Goal: Communication & Community: Ask a question

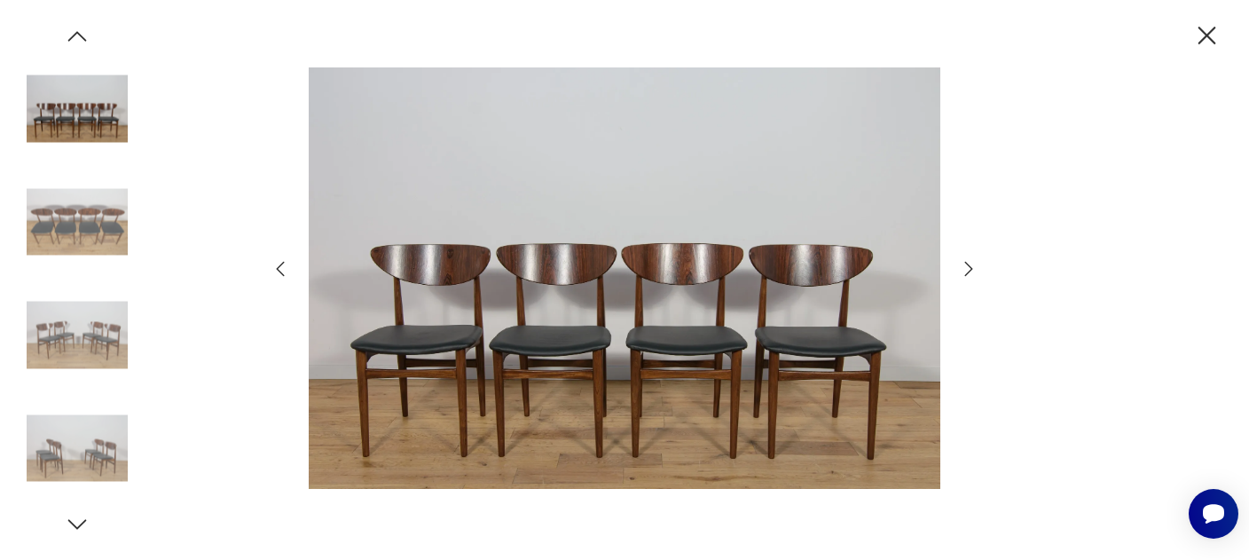
click at [965, 263] on icon "button" at bounding box center [969, 269] width 8 height 14
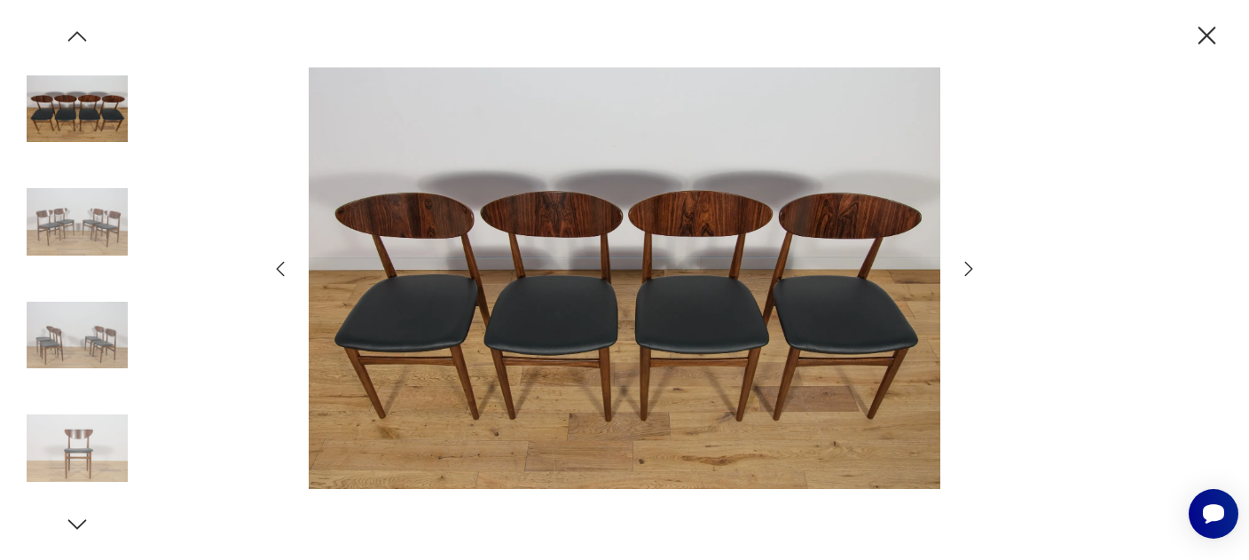
click at [965, 263] on icon "button" at bounding box center [969, 269] width 8 height 14
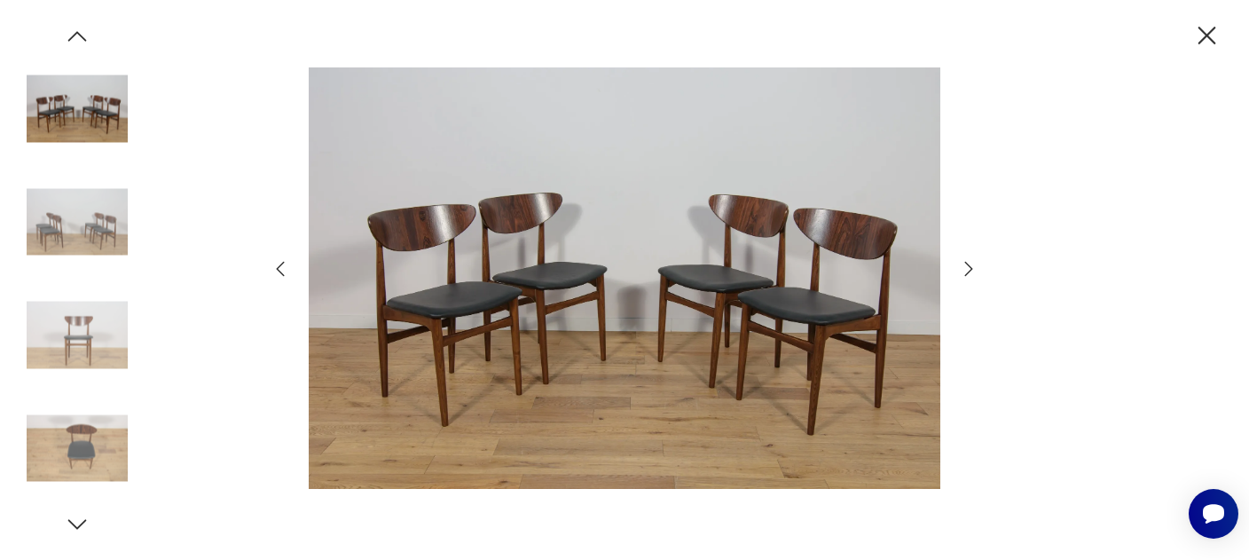
click at [965, 263] on icon "button" at bounding box center [969, 269] width 8 height 14
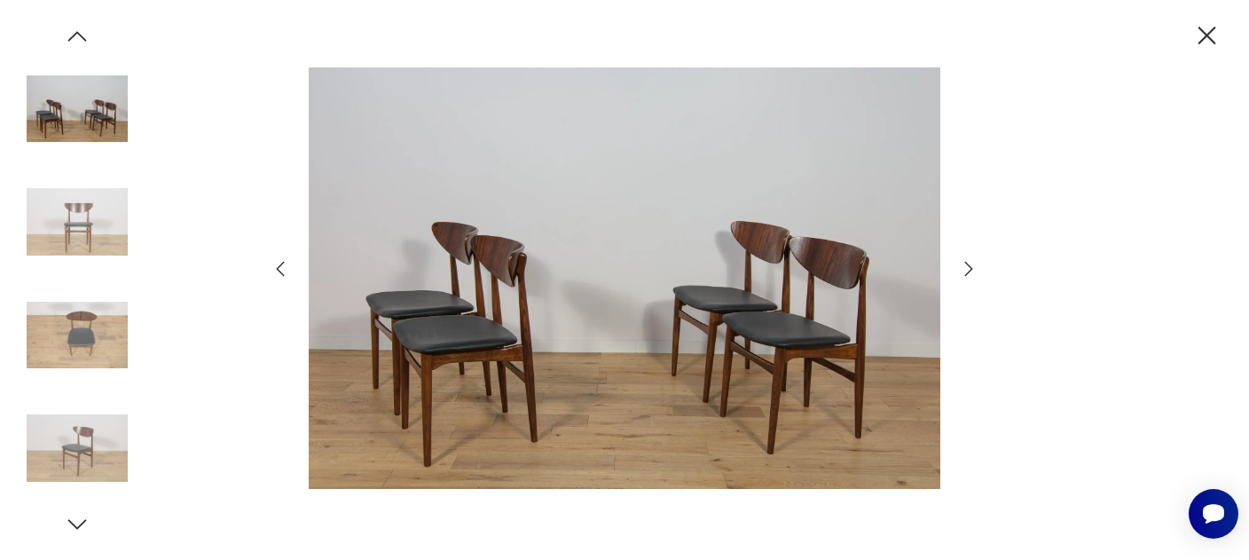
click at [965, 263] on icon "button" at bounding box center [969, 269] width 8 height 14
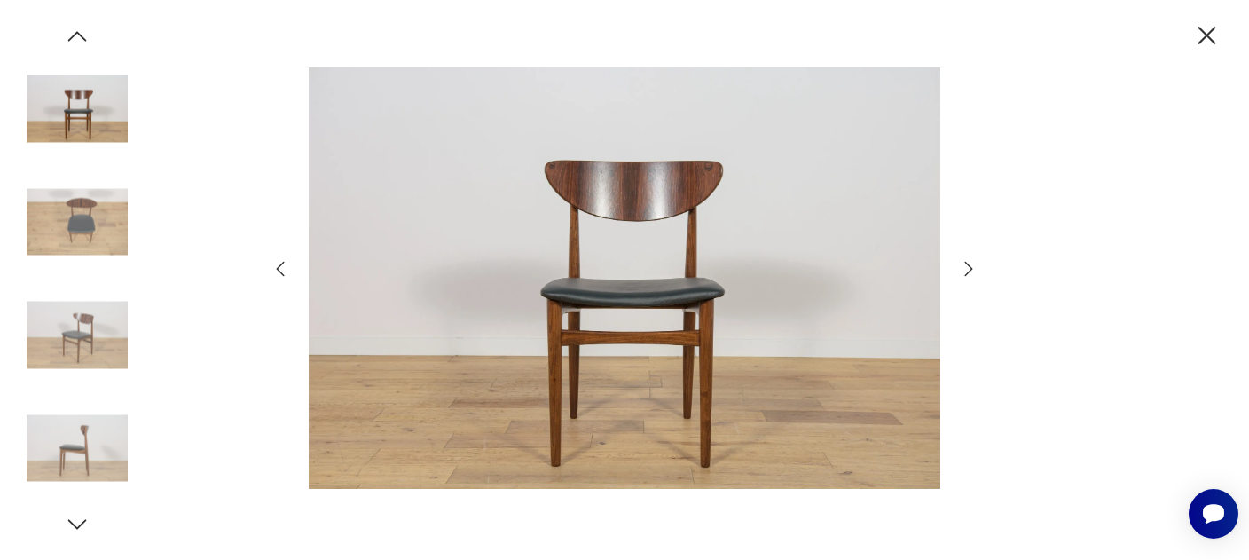
click at [965, 263] on icon "button" at bounding box center [969, 269] width 8 height 14
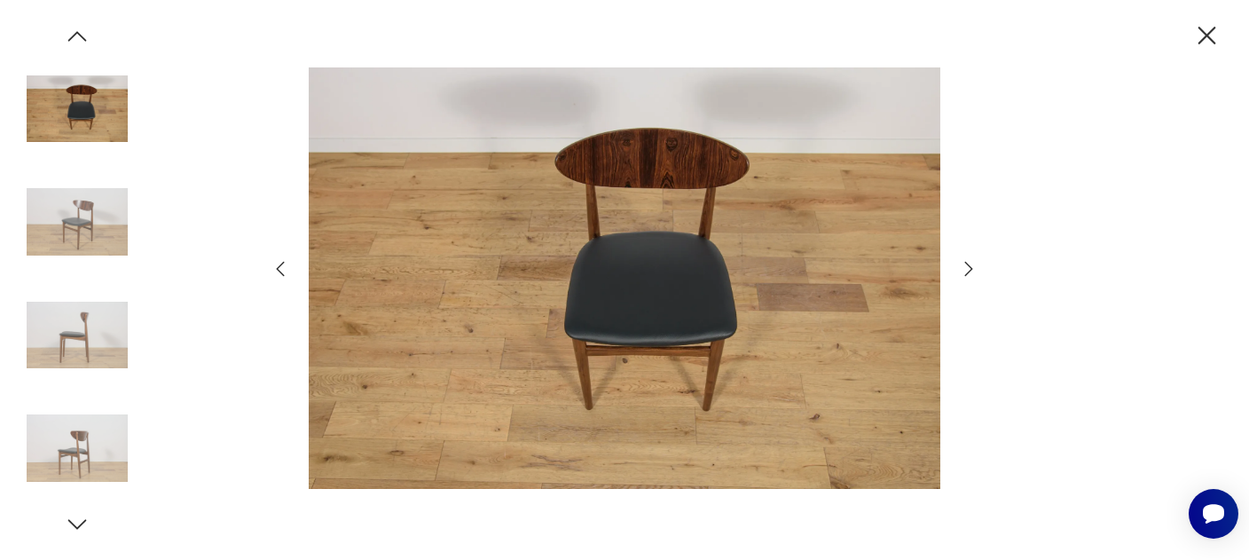
click at [965, 263] on icon "button" at bounding box center [969, 269] width 8 height 14
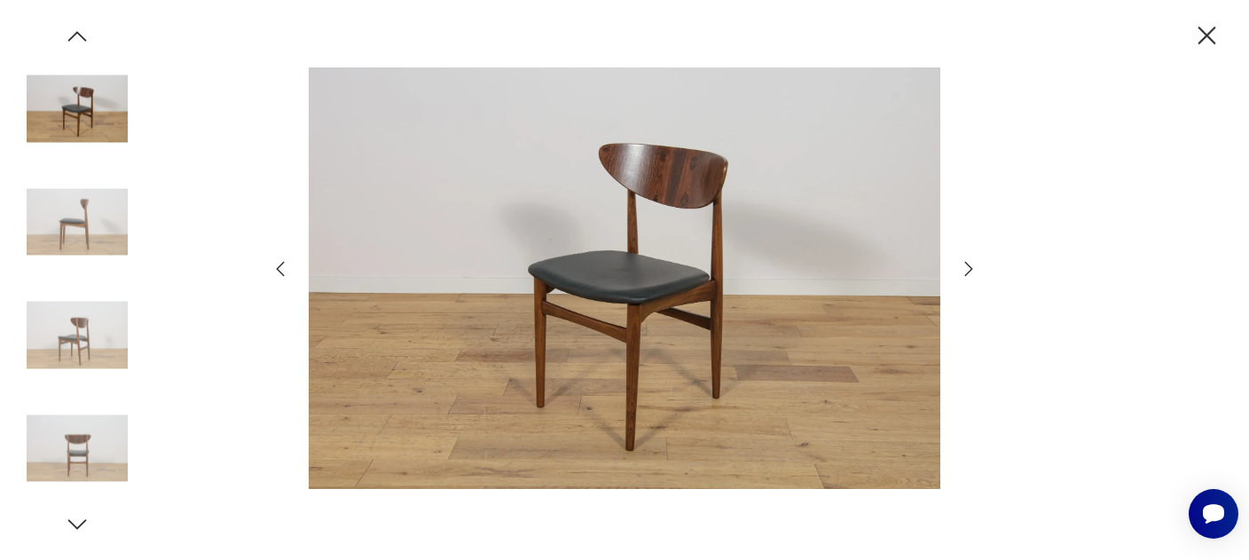
click at [965, 263] on icon "button" at bounding box center [969, 269] width 8 height 14
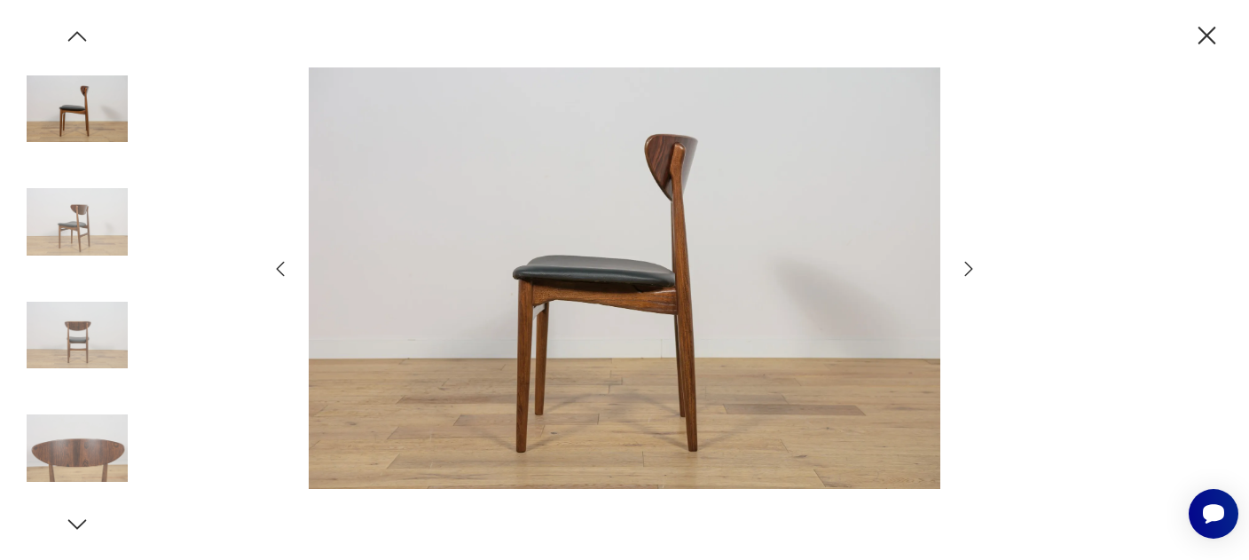
click at [965, 263] on icon "button" at bounding box center [969, 269] width 8 height 14
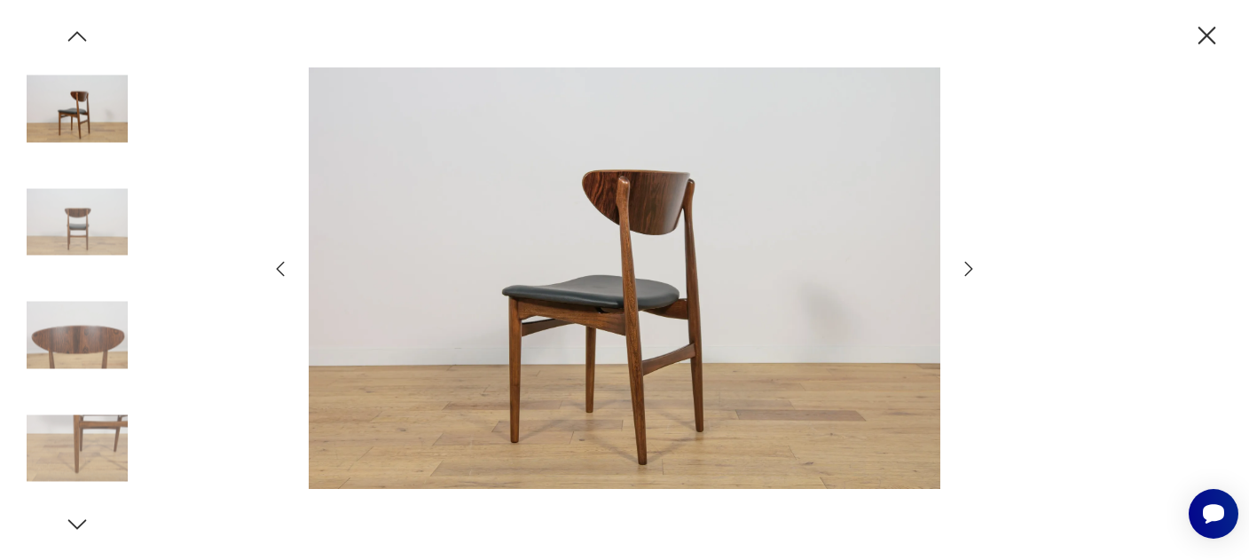
click at [965, 263] on icon "button" at bounding box center [969, 269] width 8 height 14
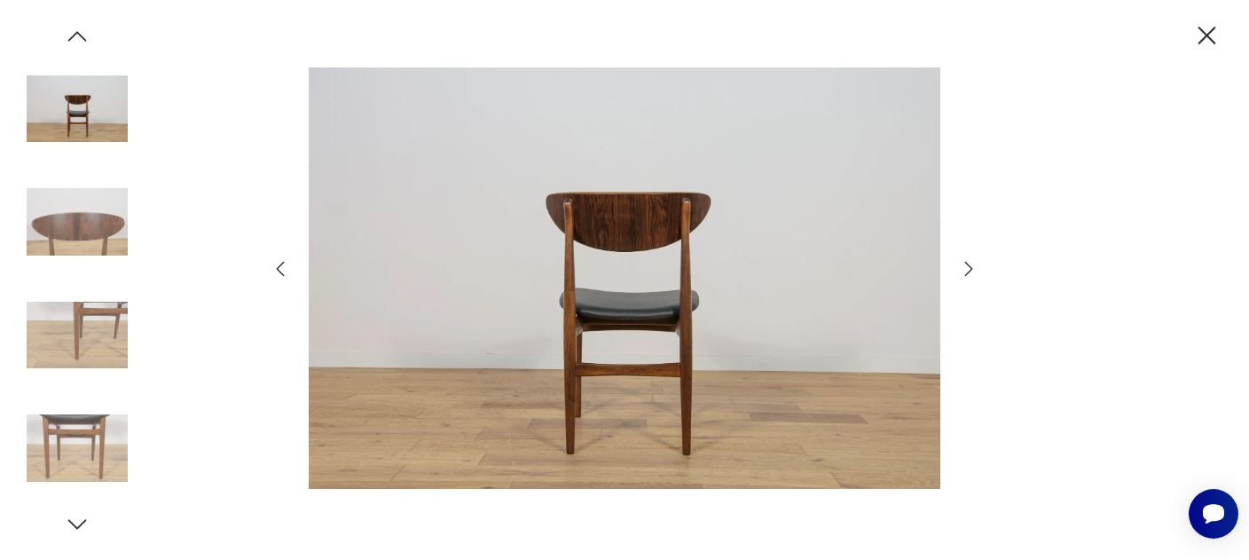
click at [1211, 42] on icon "button" at bounding box center [1206, 35] width 31 height 31
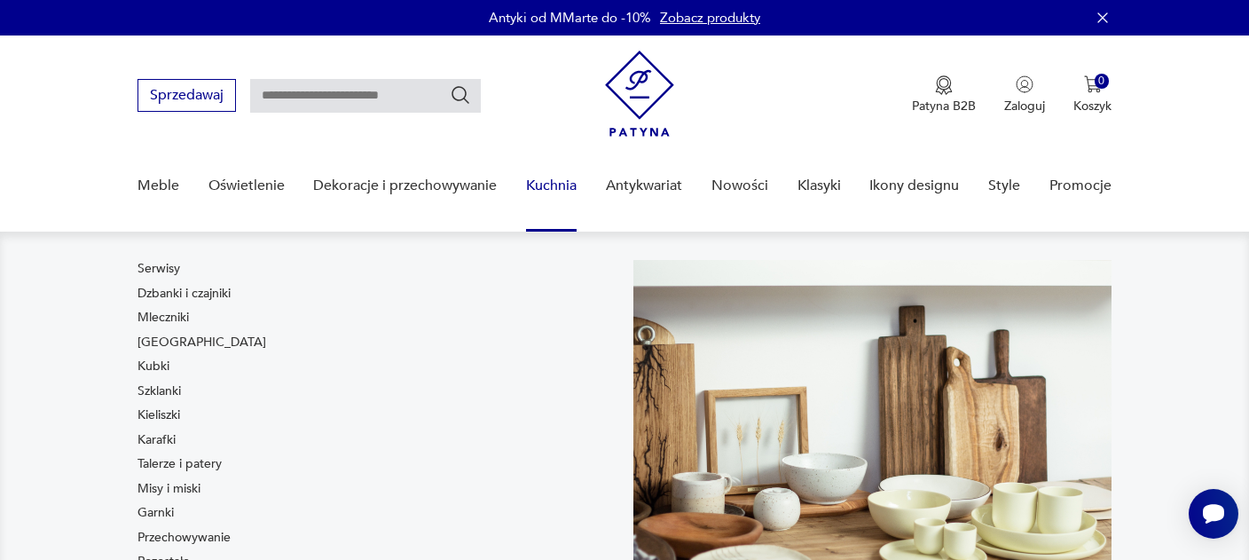
click at [381, 417] on div "Serwisy Dzbanki i czajniki Mleczniki Filiżanki Kubki Szklanki Kieliszki Karafki…" at bounding box center [376, 419] width 478 height 318
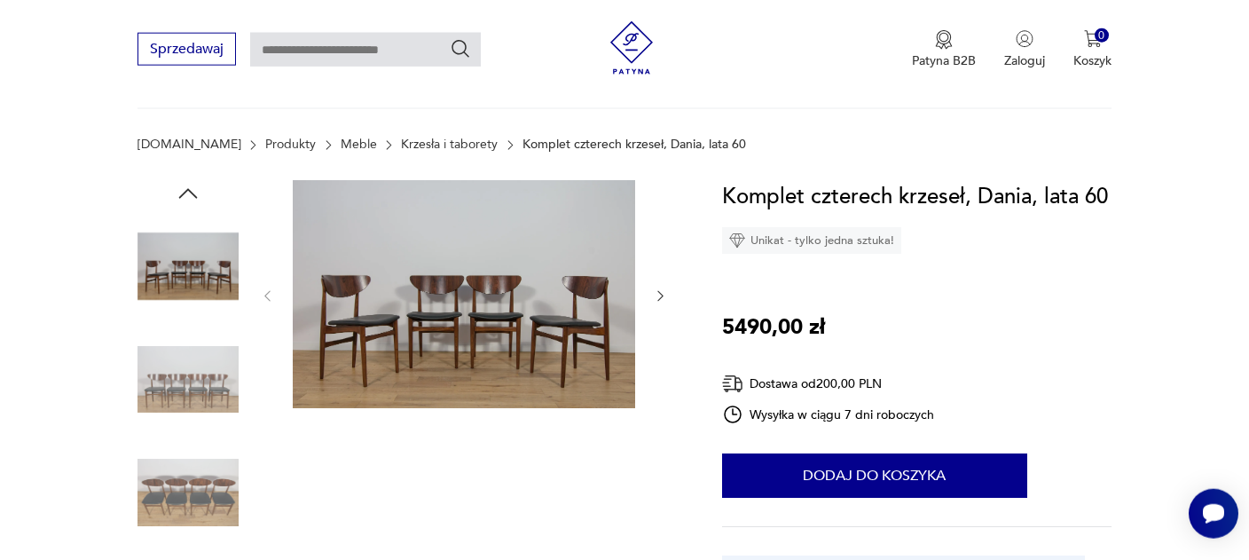
scroll to position [280, 0]
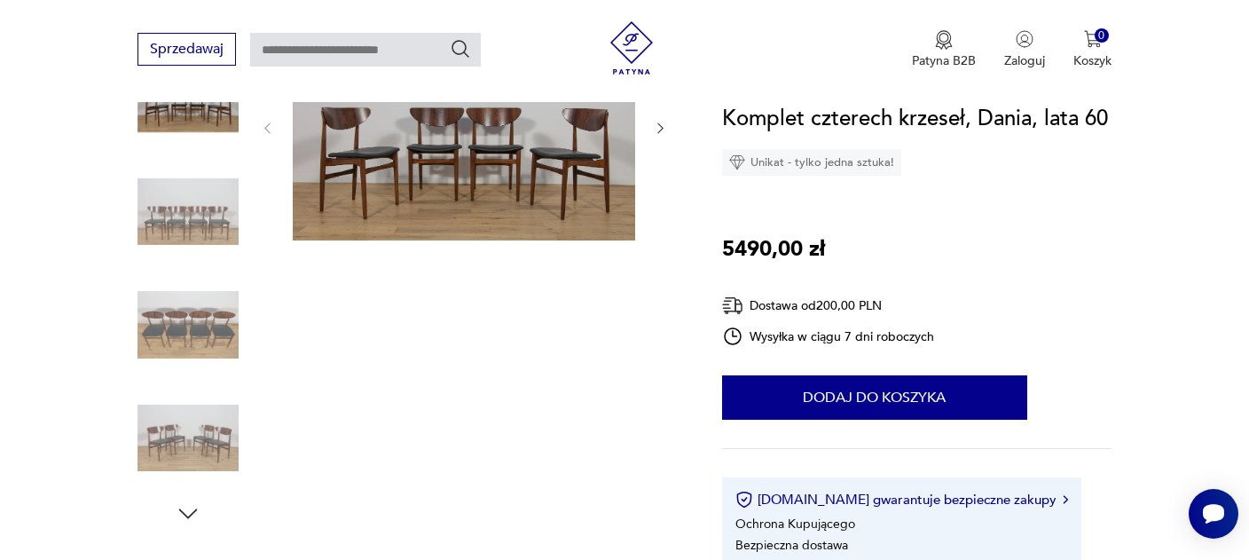
click at [453, 192] on img at bounding box center [464, 126] width 342 height 228
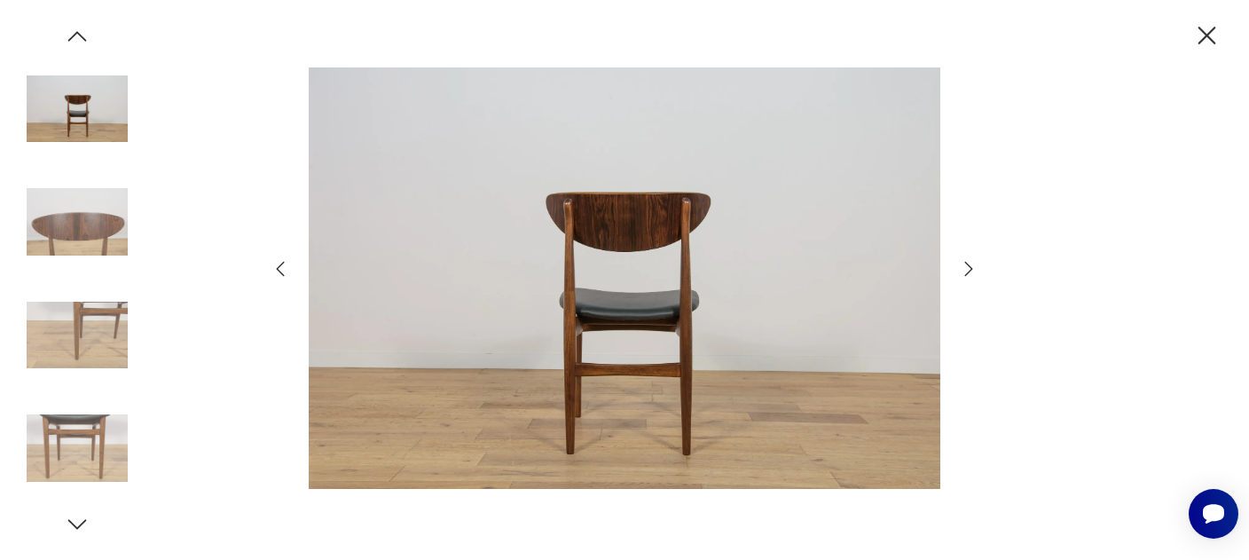
click at [960, 274] on icon "button" at bounding box center [968, 268] width 21 height 21
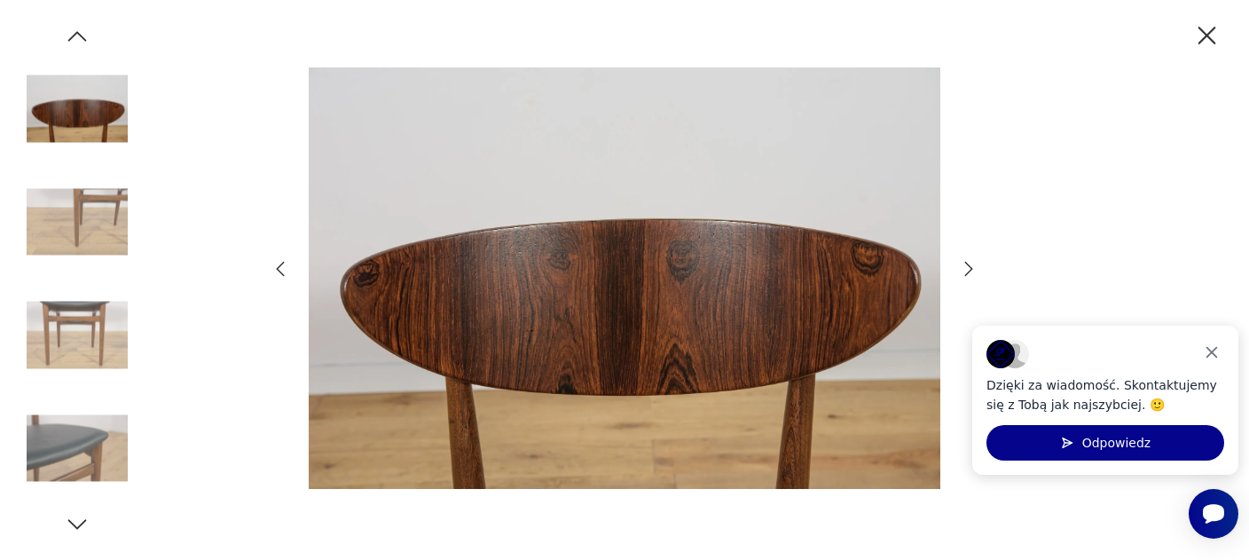
scroll to position [0, 0]
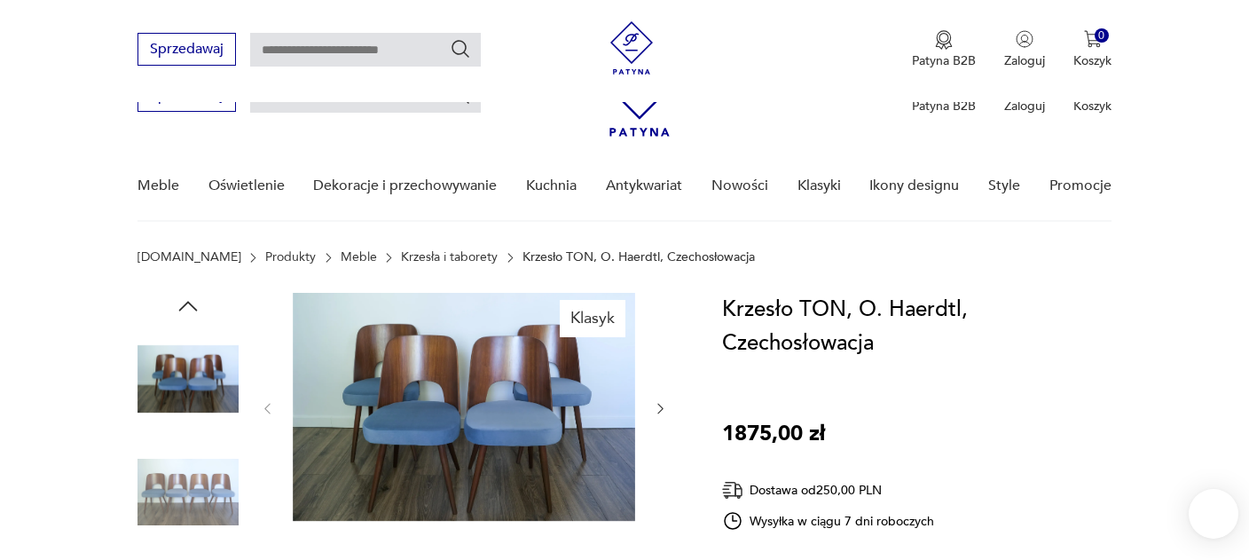
click at [484, 293] on img at bounding box center [464, 407] width 342 height 228
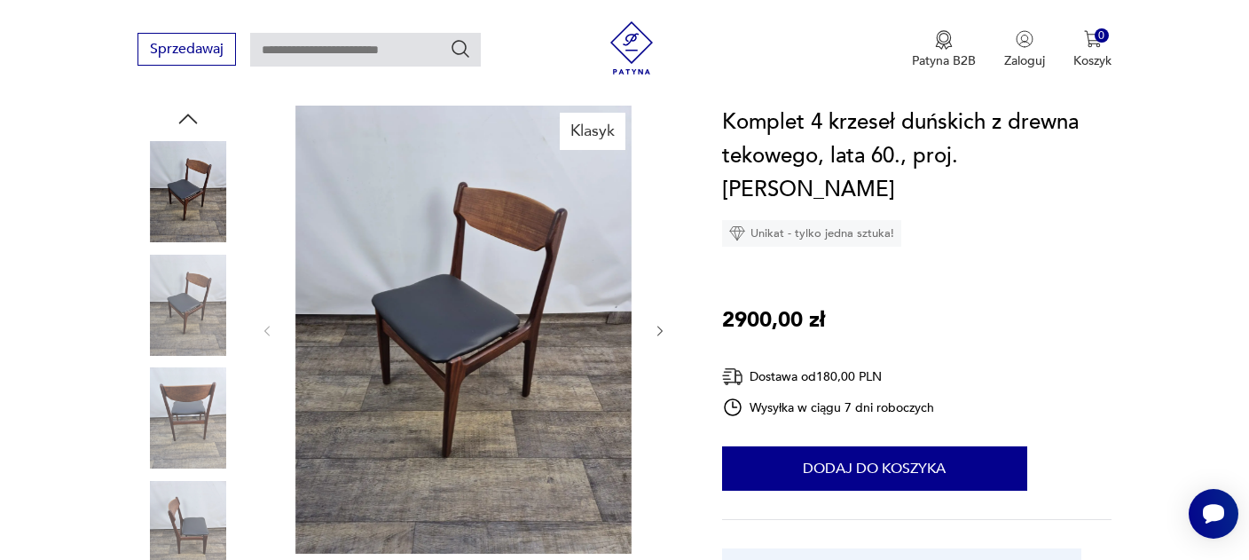
click at [182, 284] on img at bounding box center [187, 305] width 101 height 101
click at [185, 208] on img at bounding box center [187, 191] width 101 height 101
click at [193, 434] on img at bounding box center [187, 417] width 101 height 101
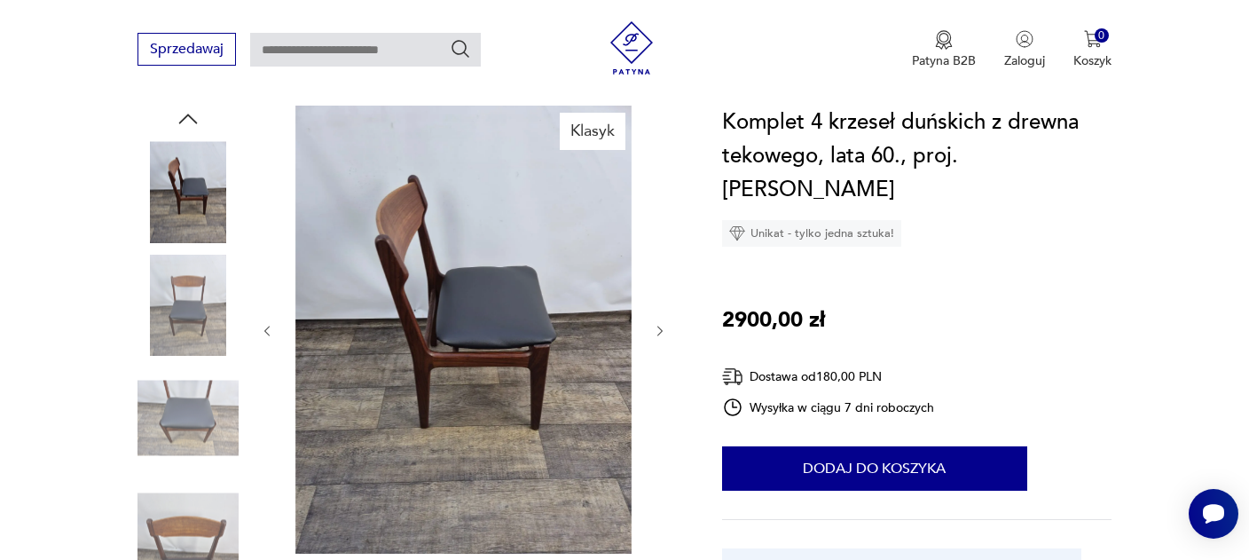
click at [193, 540] on img at bounding box center [187, 531] width 101 height 101
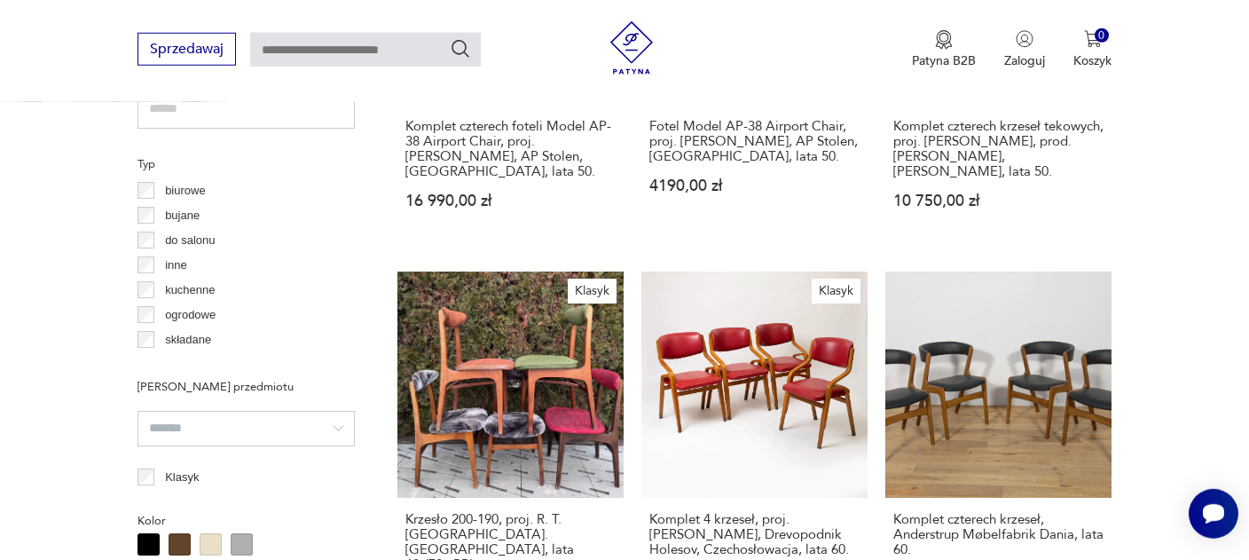
scroll to position [1406, 0]
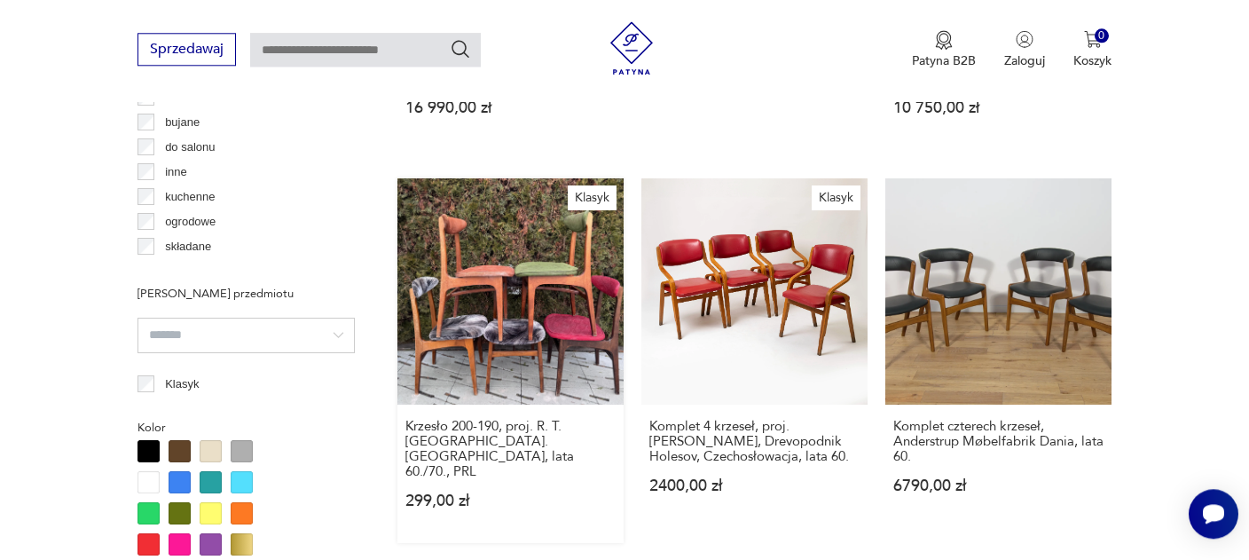
click at [496, 285] on link "Klasyk Krzesło 200-190, proj. R. T. Hałasa. Polska, lata 60./70., PRL 299,00 zł" at bounding box center [510, 360] width 226 height 365
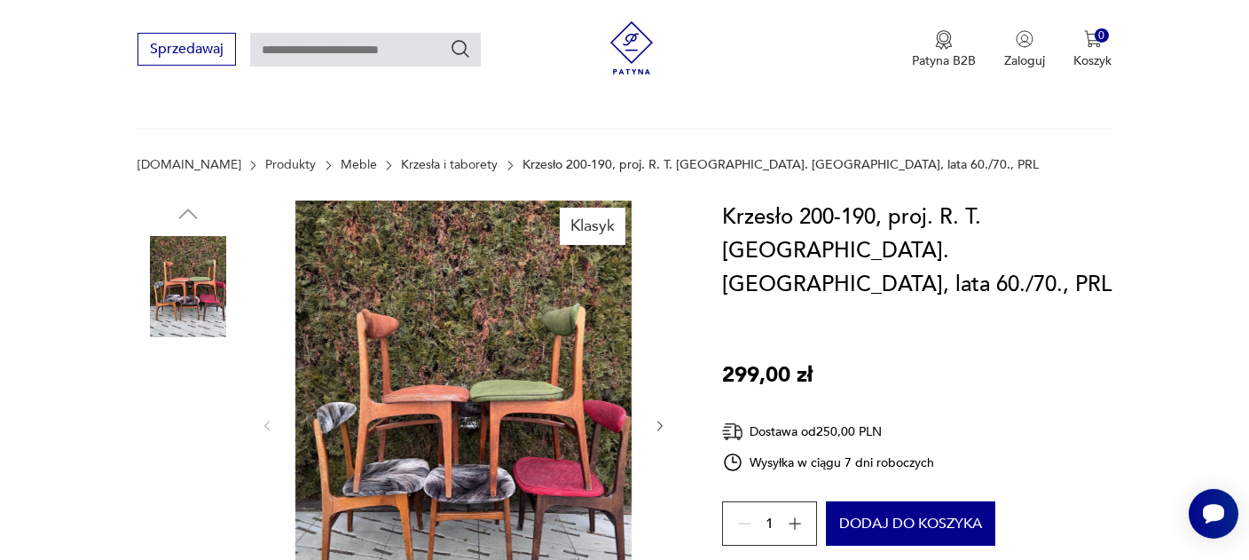
scroll to position [187, 0]
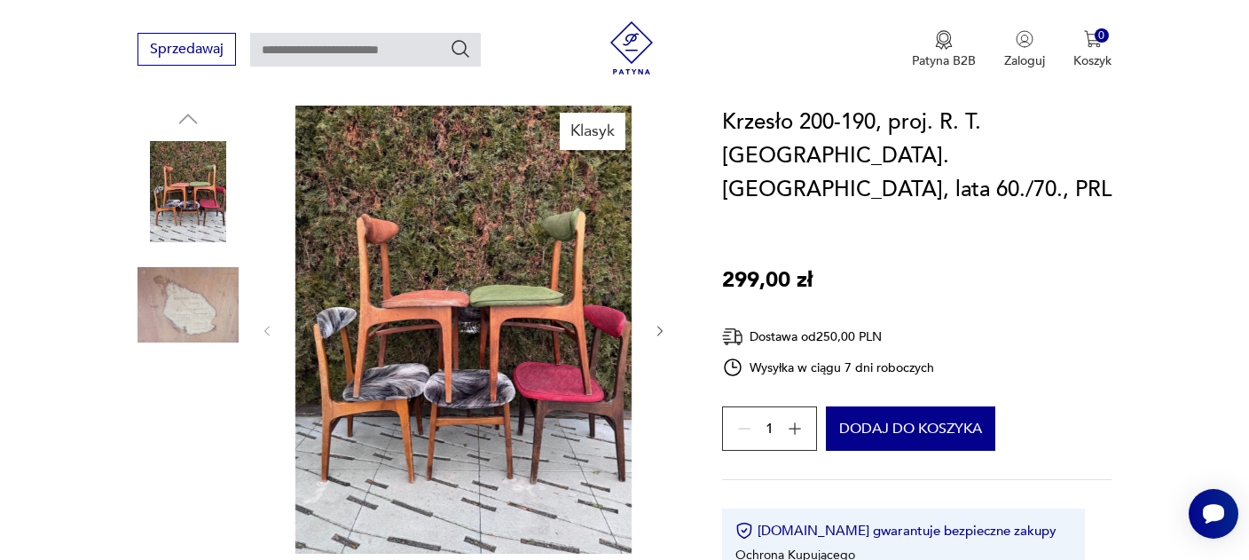
click at [523, 365] on img at bounding box center [464, 330] width 342 height 448
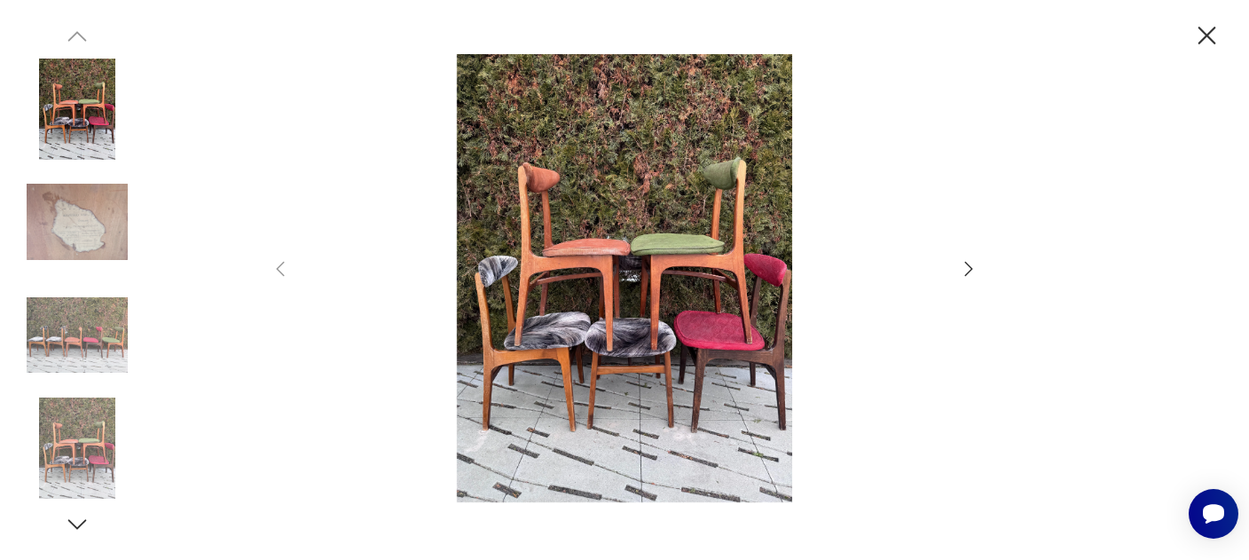
click at [967, 266] on icon "button" at bounding box center [968, 268] width 21 height 21
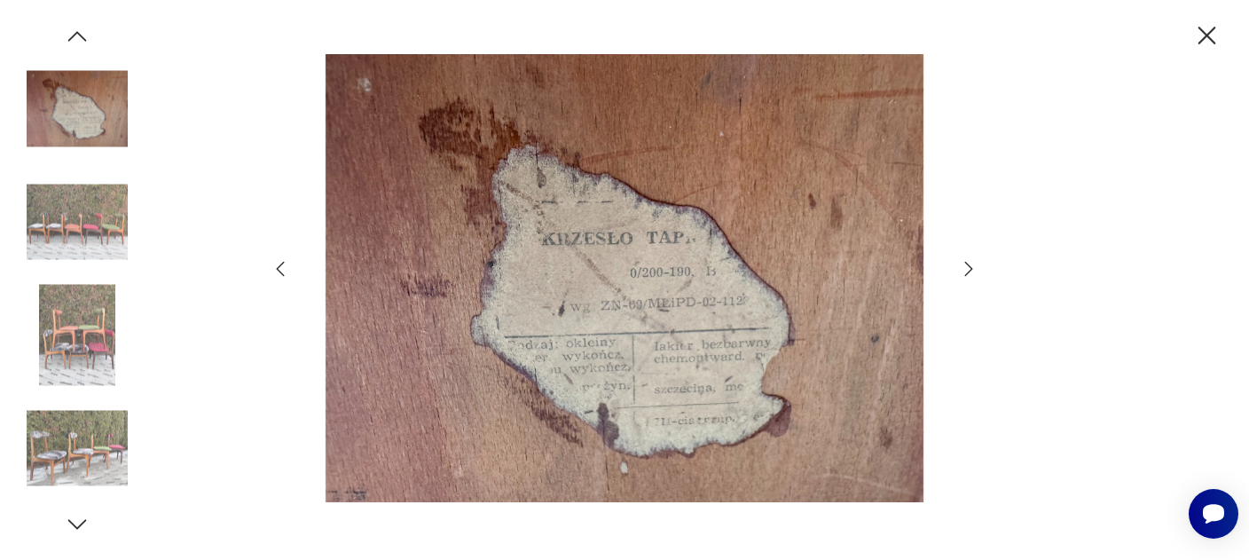
click at [967, 266] on icon "button" at bounding box center [968, 268] width 21 height 21
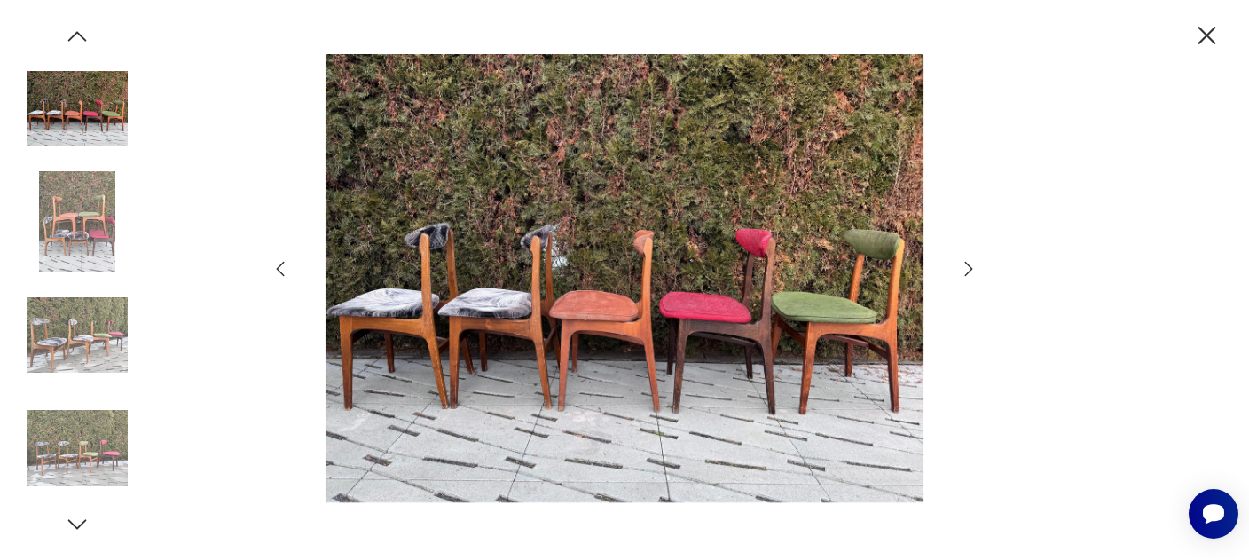
click at [967, 266] on icon "button" at bounding box center [968, 268] width 21 height 21
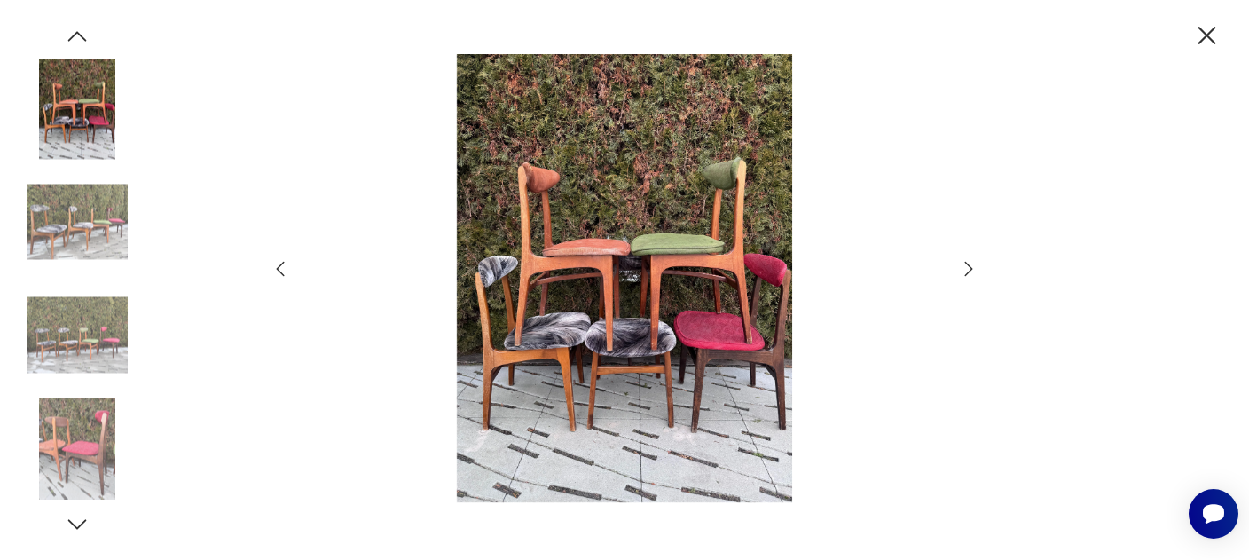
click at [967, 266] on icon "button" at bounding box center [968, 268] width 21 height 21
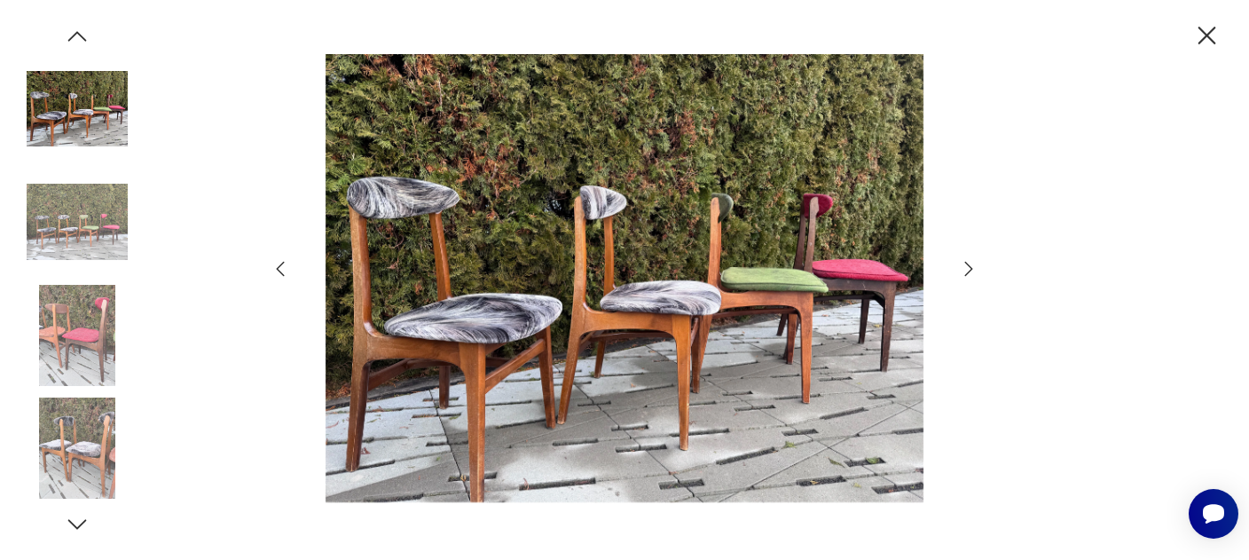
click at [967, 266] on icon "button" at bounding box center [968, 268] width 21 height 21
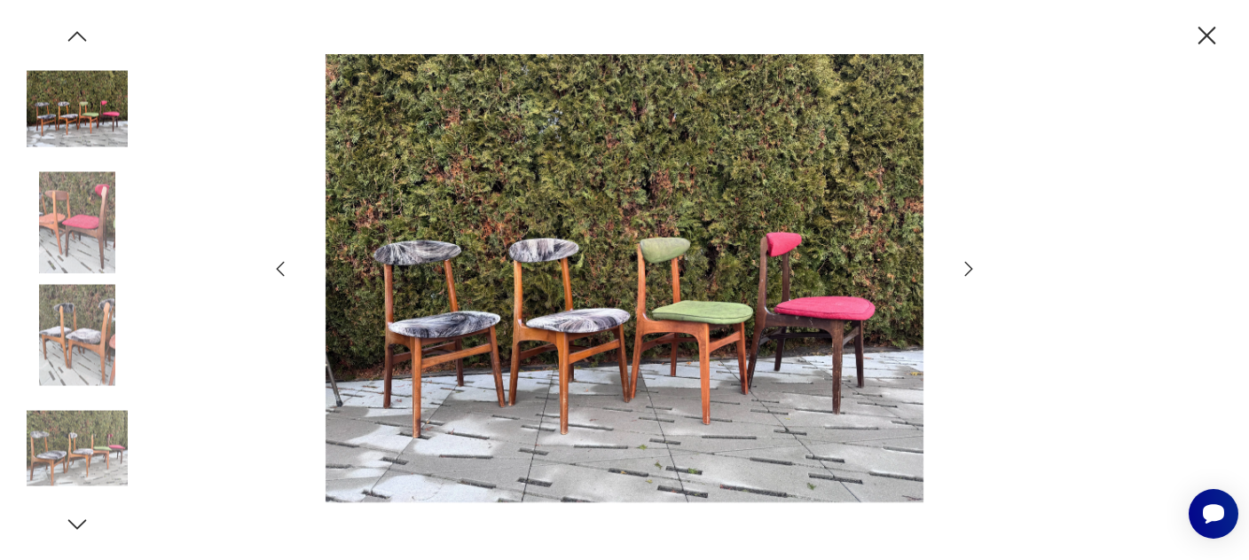
click at [967, 266] on icon "button" at bounding box center [968, 268] width 21 height 21
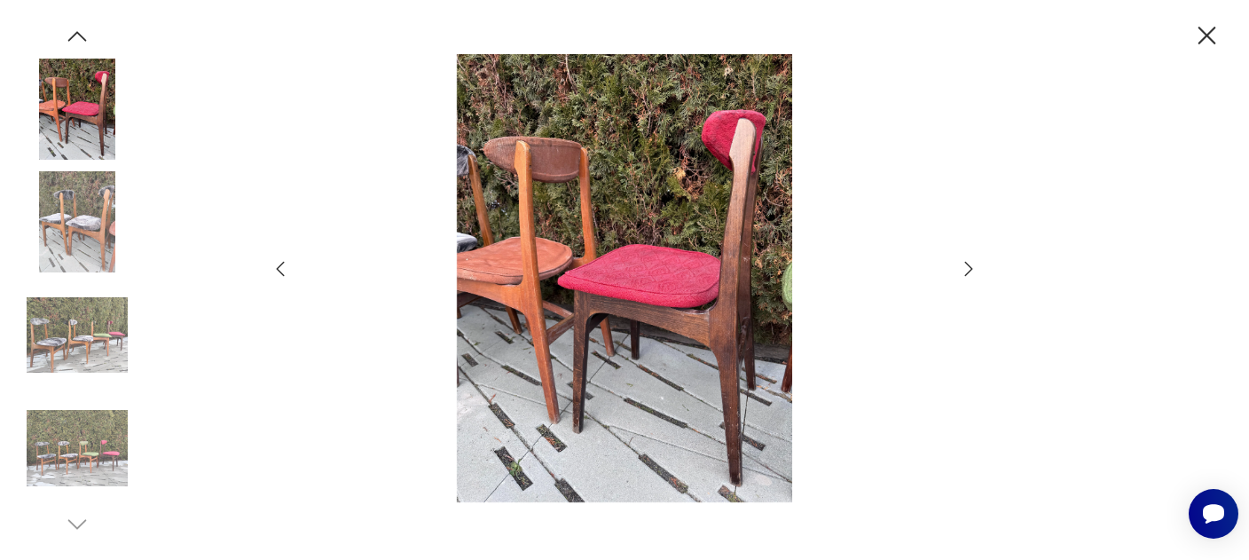
click at [967, 266] on icon "button" at bounding box center [968, 268] width 21 height 21
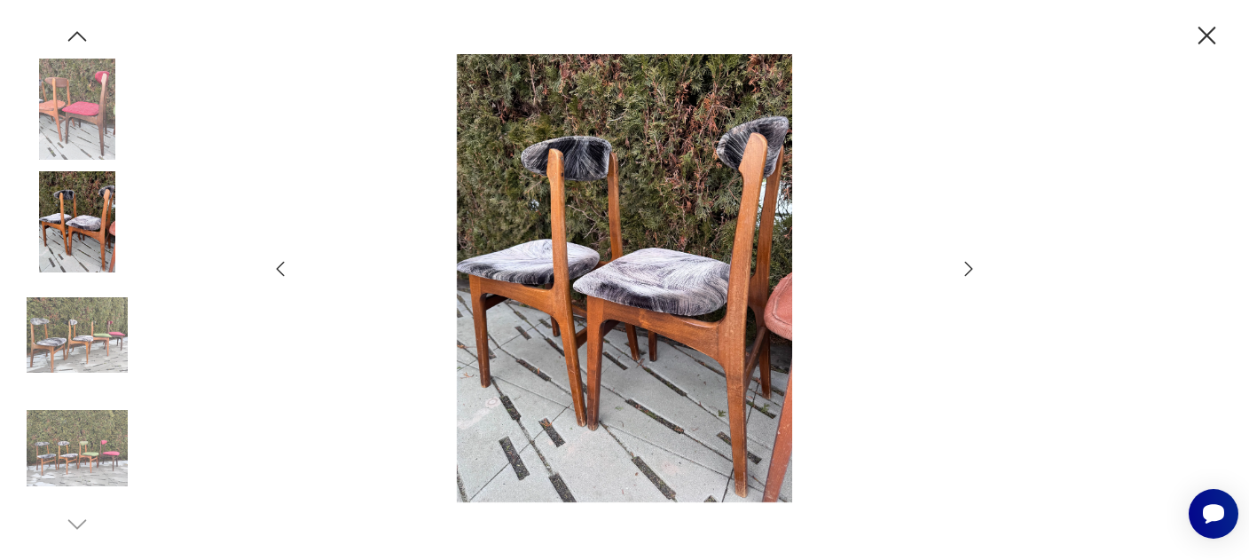
click at [967, 266] on icon "button" at bounding box center [968, 268] width 21 height 21
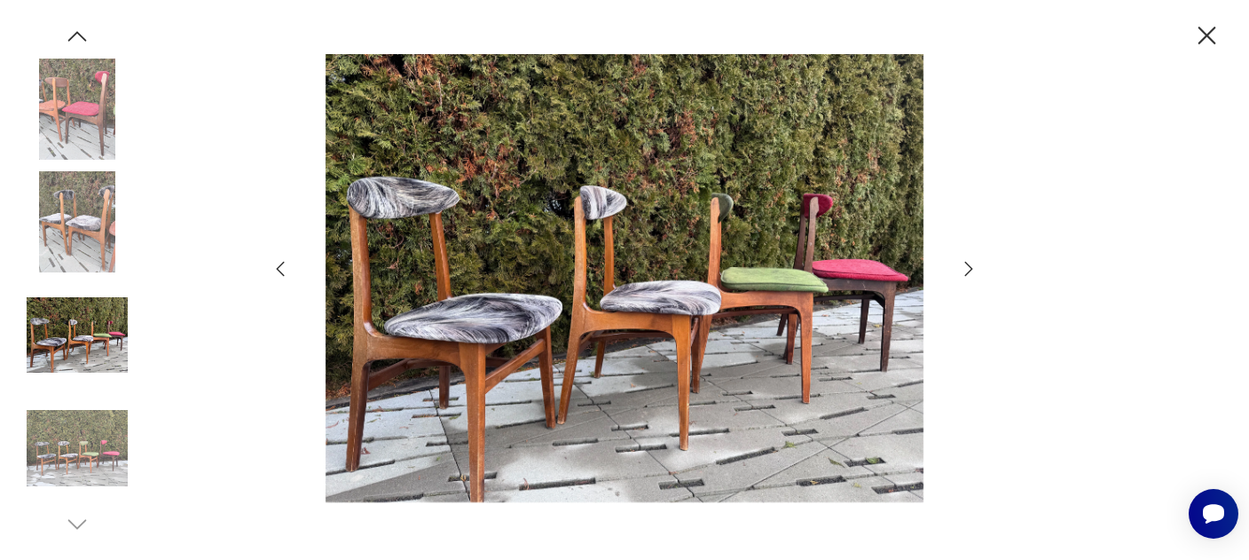
click at [967, 266] on icon "button" at bounding box center [968, 268] width 21 height 21
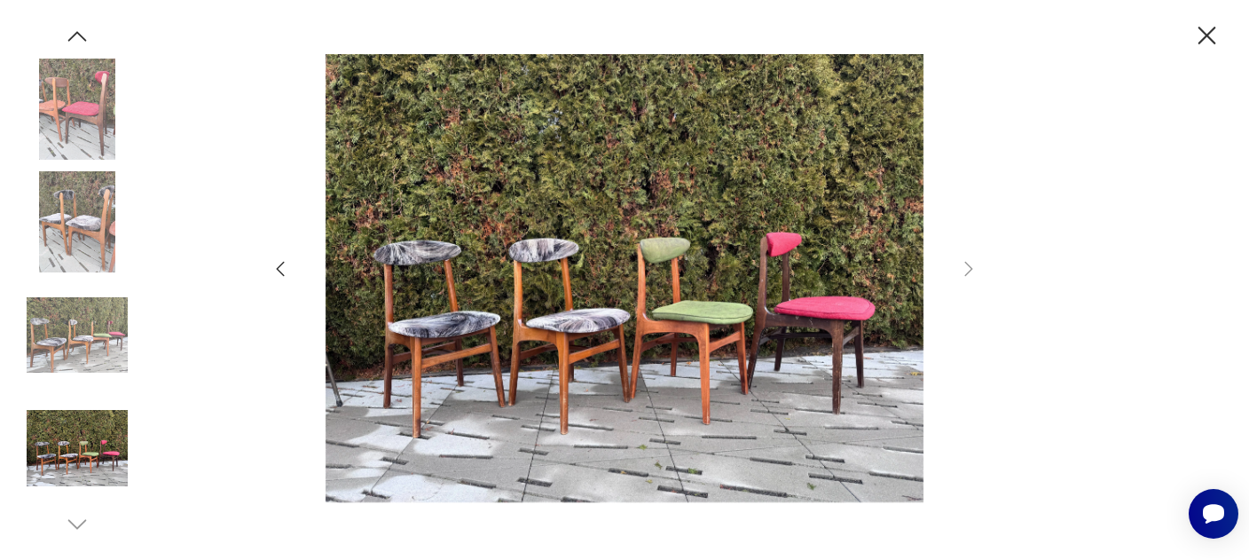
click at [1204, 33] on icon "button" at bounding box center [1207, 36] width 18 height 18
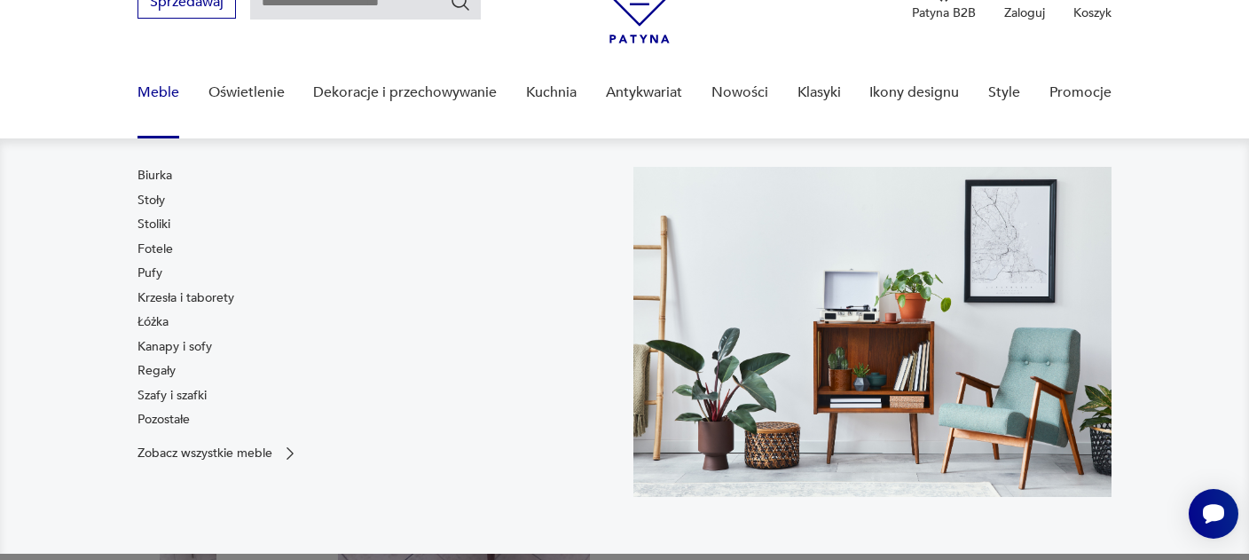
scroll to position [187, 0]
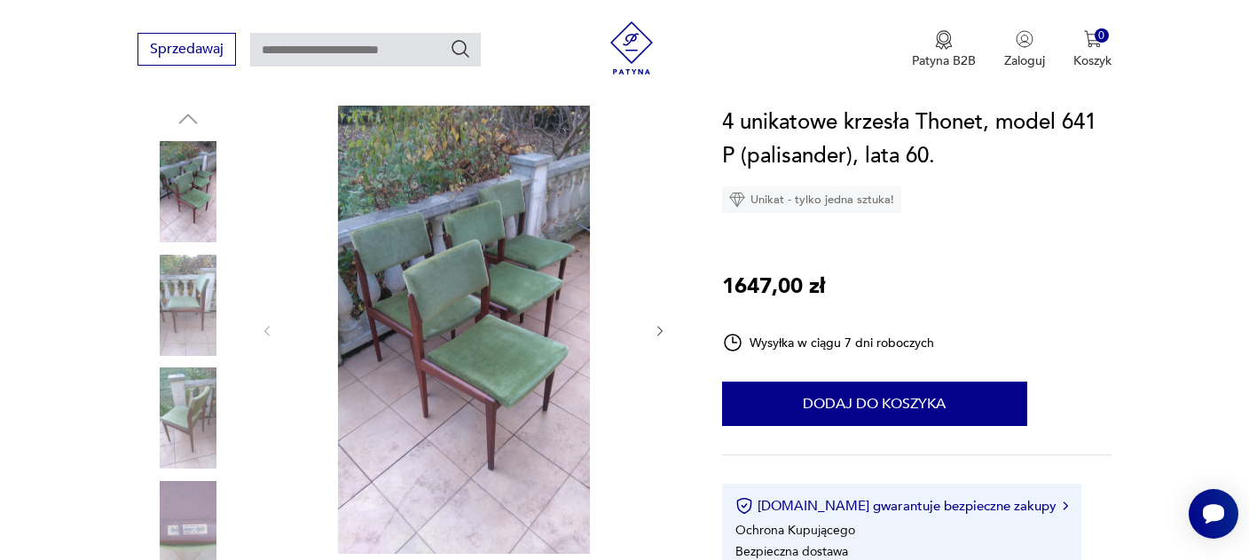
click at [659, 331] on icon "button" at bounding box center [660, 331] width 15 height 15
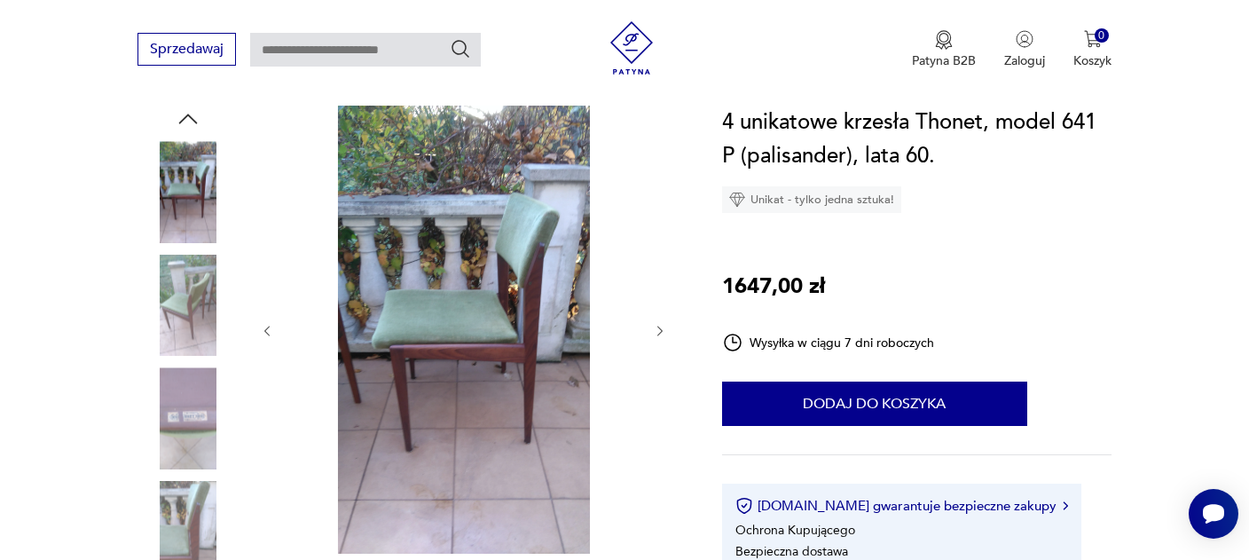
click at [659, 331] on icon "button" at bounding box center [660, 331] width 15 height 15
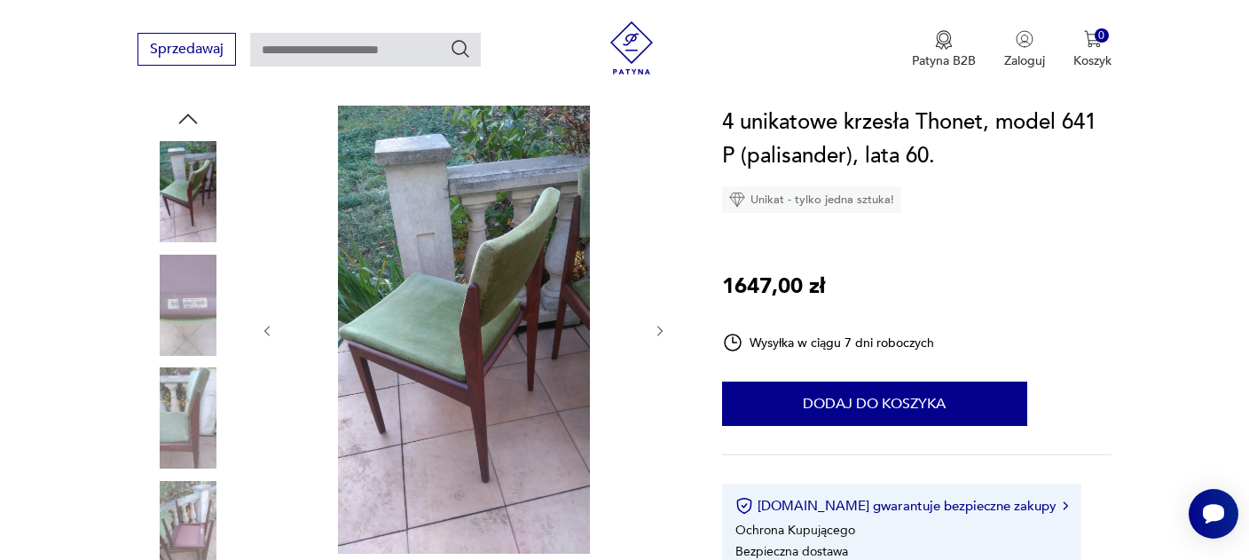
click at [659, 331] on icon "button" at bounding box center [660, 331] width 15 height 15
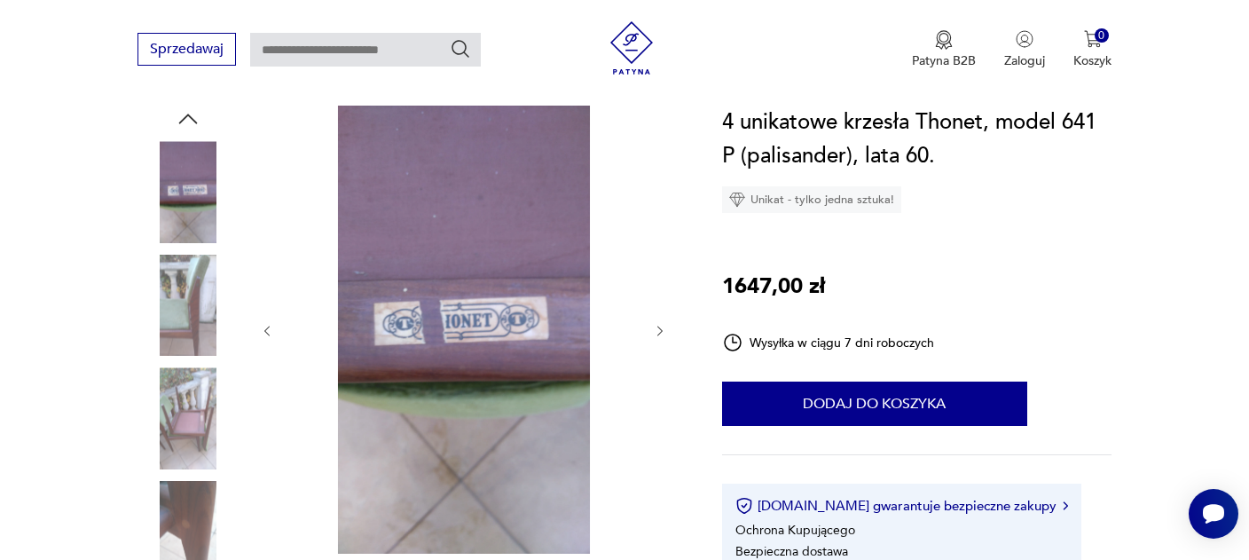
click at [659, 331] on icon "button" at bounding box center [660, 331] width 15 height 15
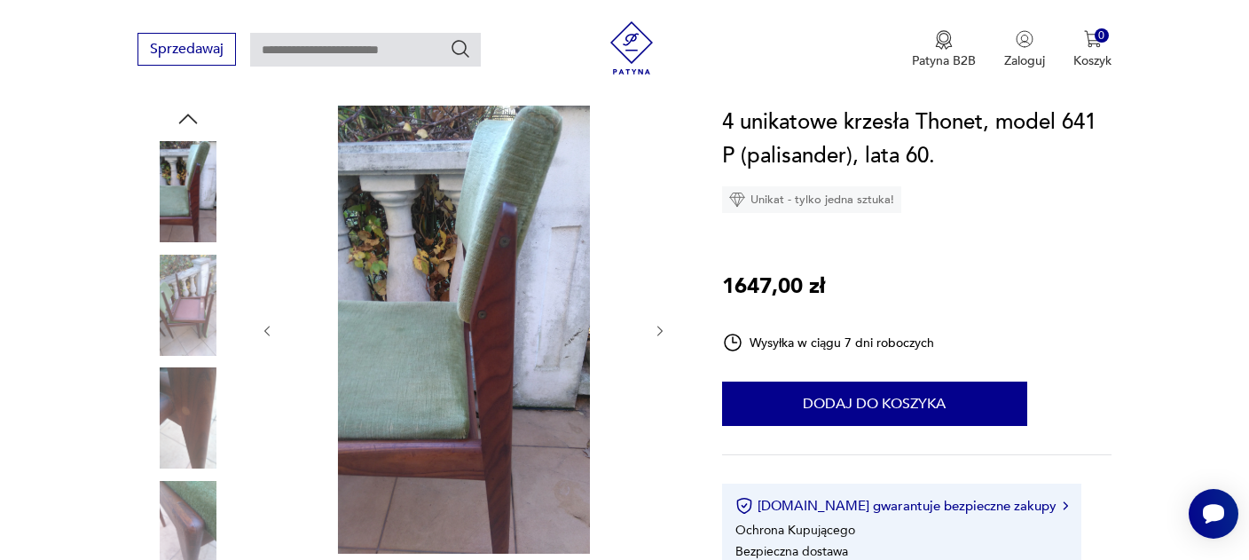
click at [659, 331] on icon "button" at bounding box center [660, 331] width 15 height 15
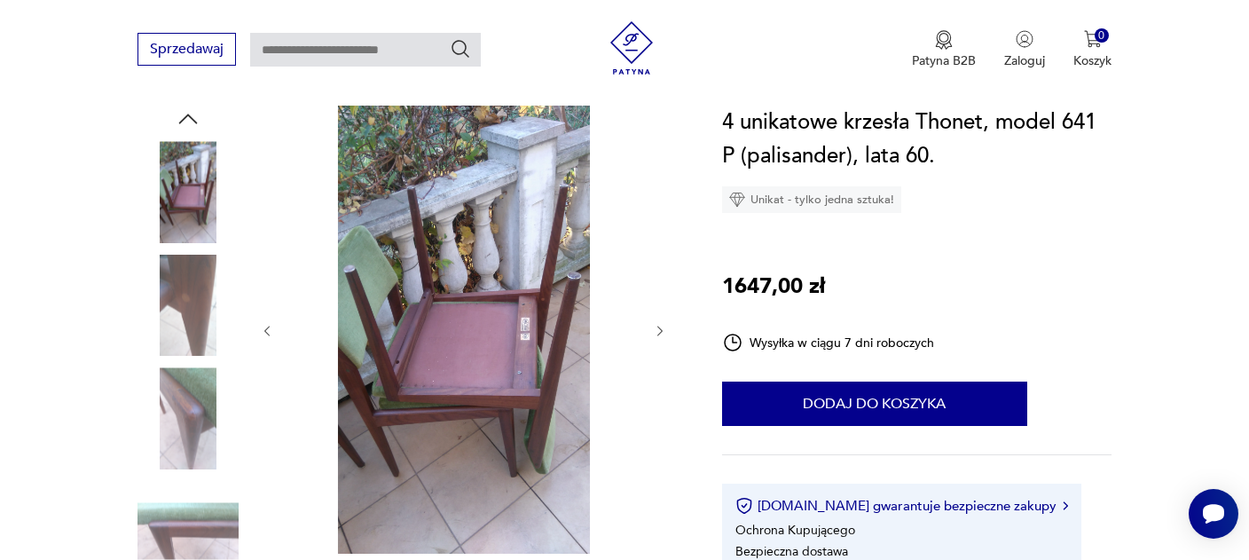
click at [192, 278] on img at bounding box center [187, 305] width 101 height 101
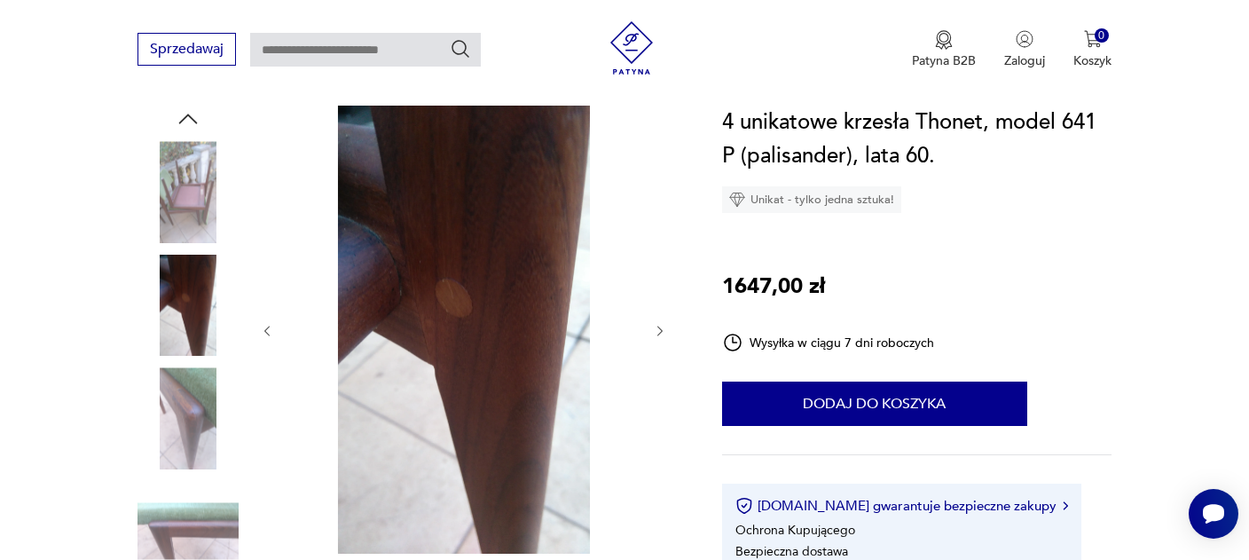
click at [209, 391] on img at bounding box center [187, 417] width 101 height 101
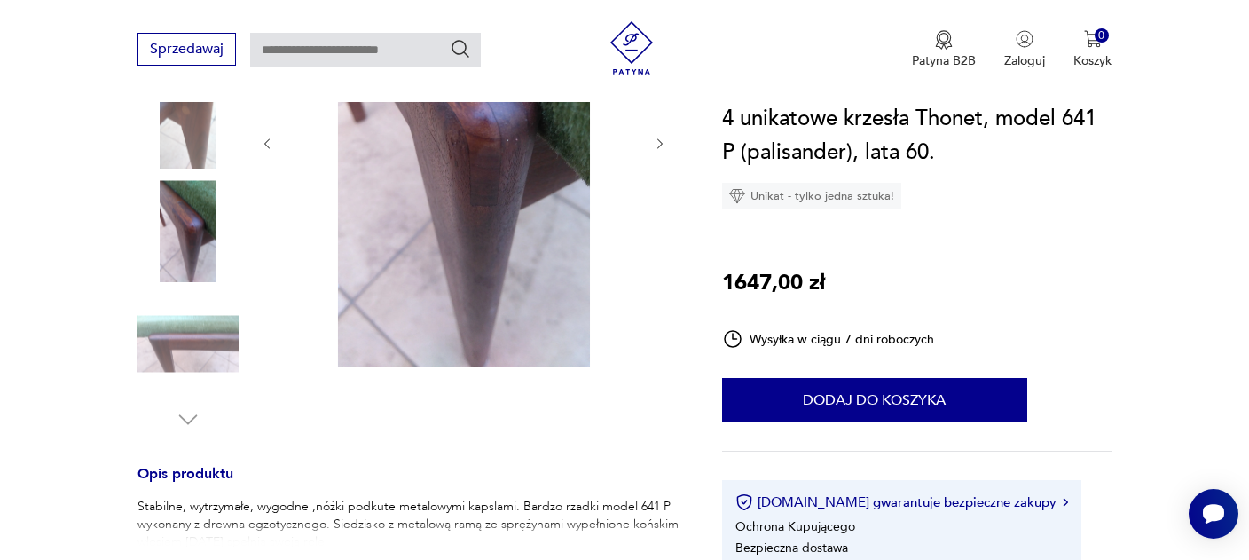
click at [211, 358] on img at bounding box center [187, 344] width 101 height 101
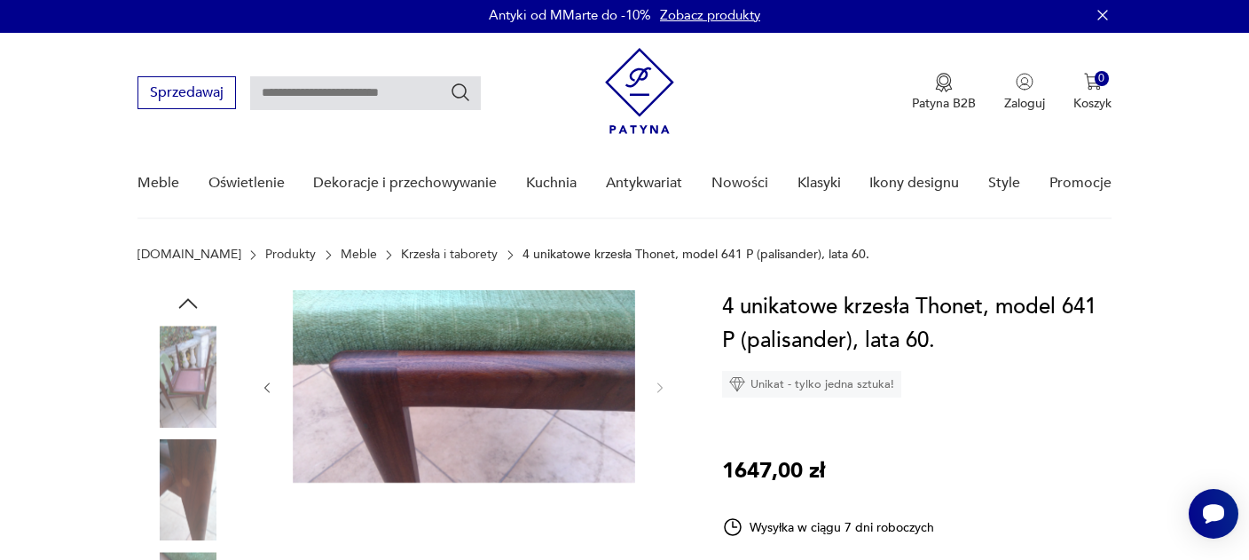
scroll to position [0, 0]
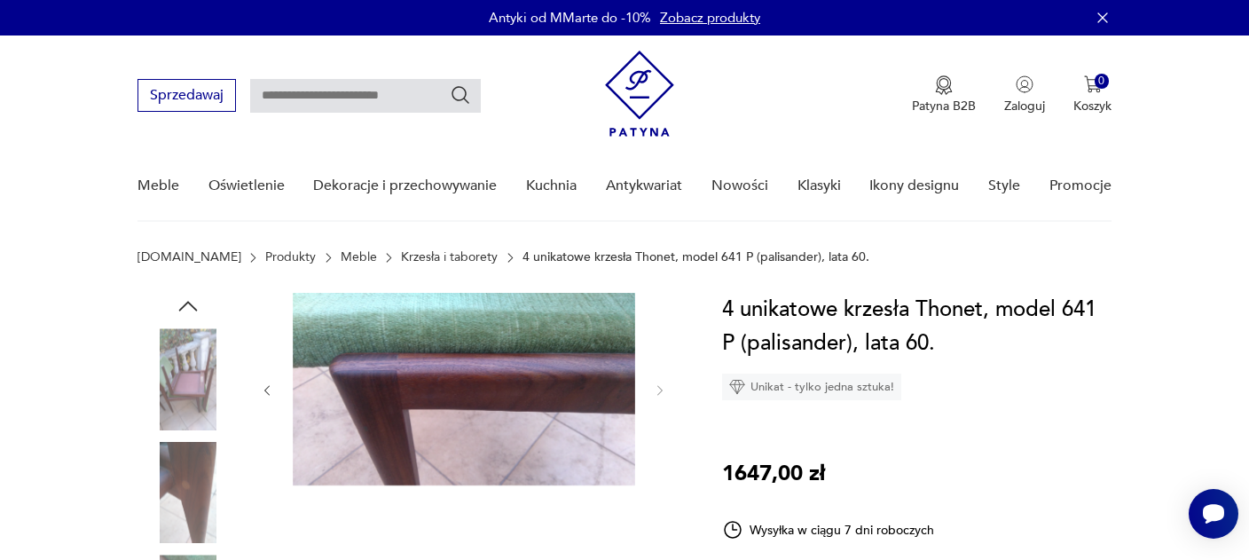
click at [188, 357] on img at bounding box center [187, 378] width 101 height 101
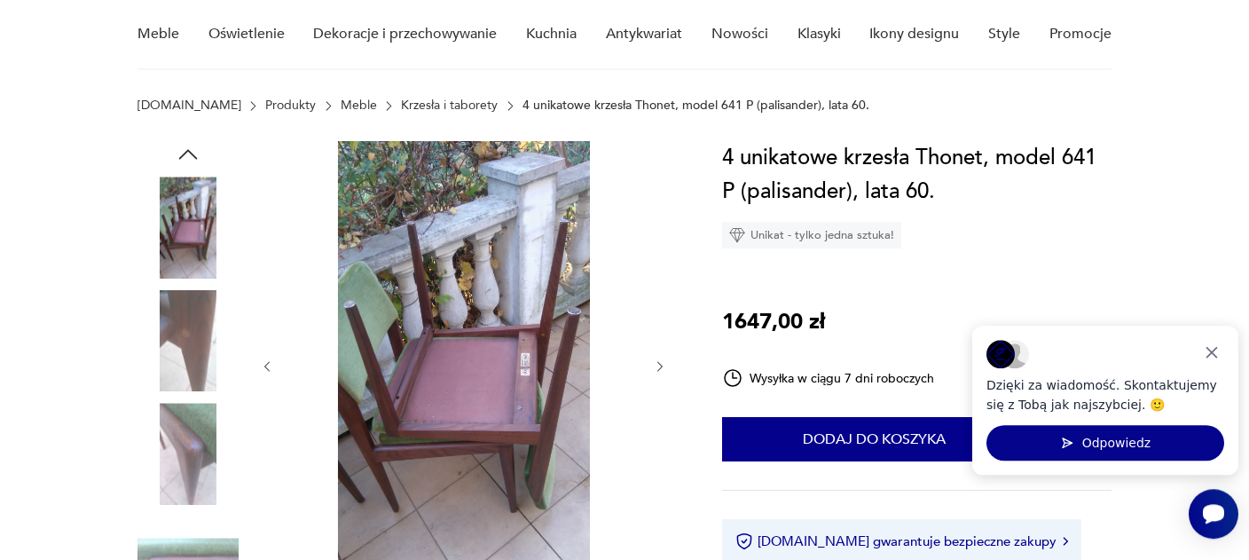
scroll to position [187, 0]
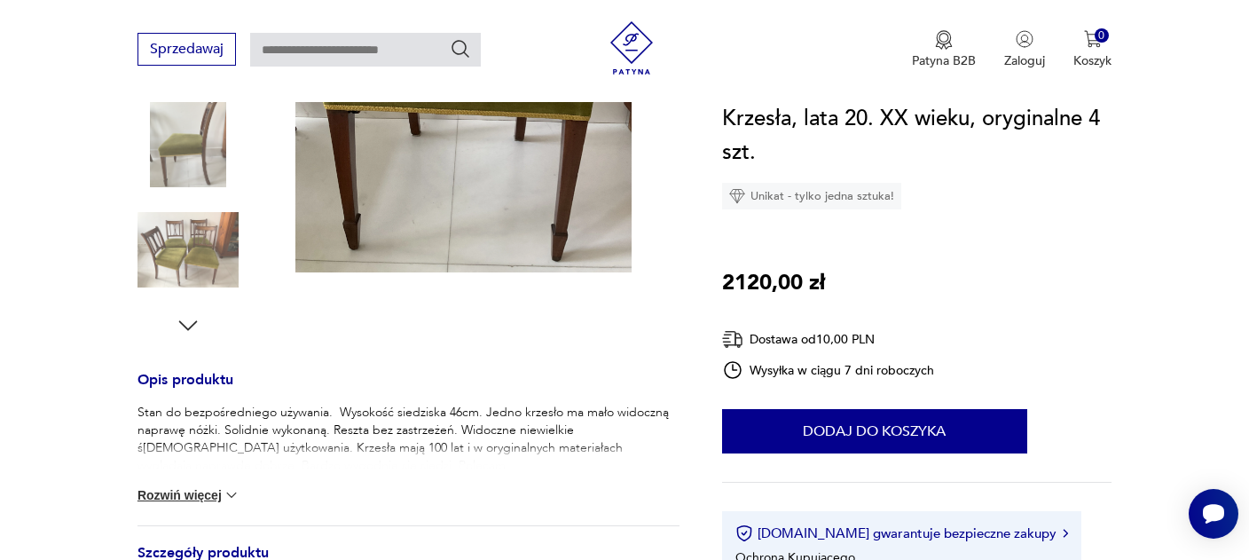
scroll to position [561, 0]
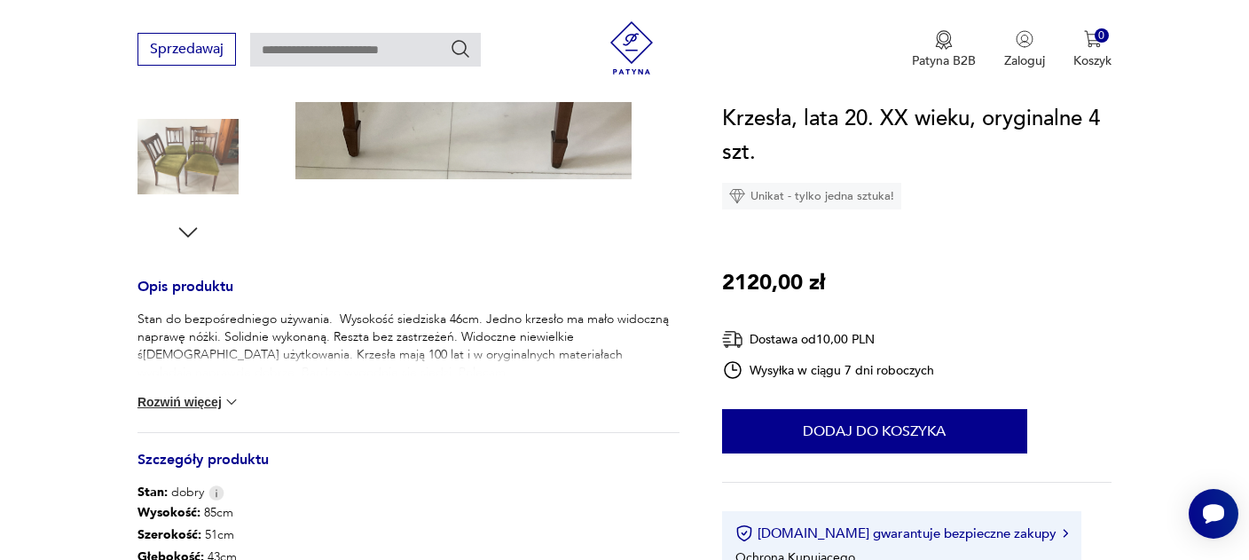
click at [235, 399] on img at bounding box center [232, 402] width 18 height 18
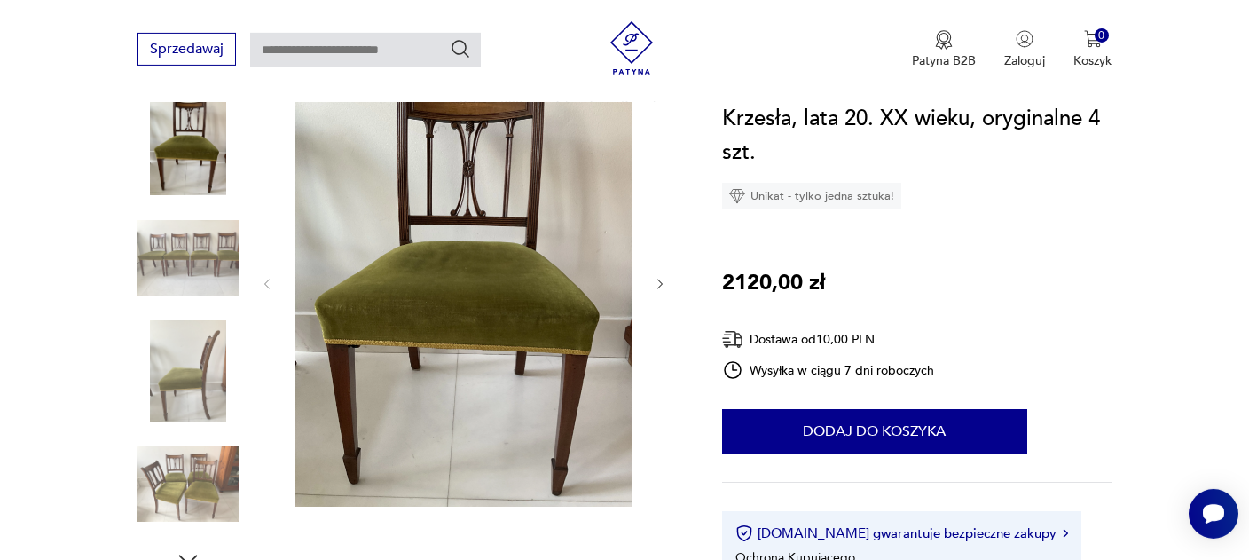
scroll to position [187, 0]
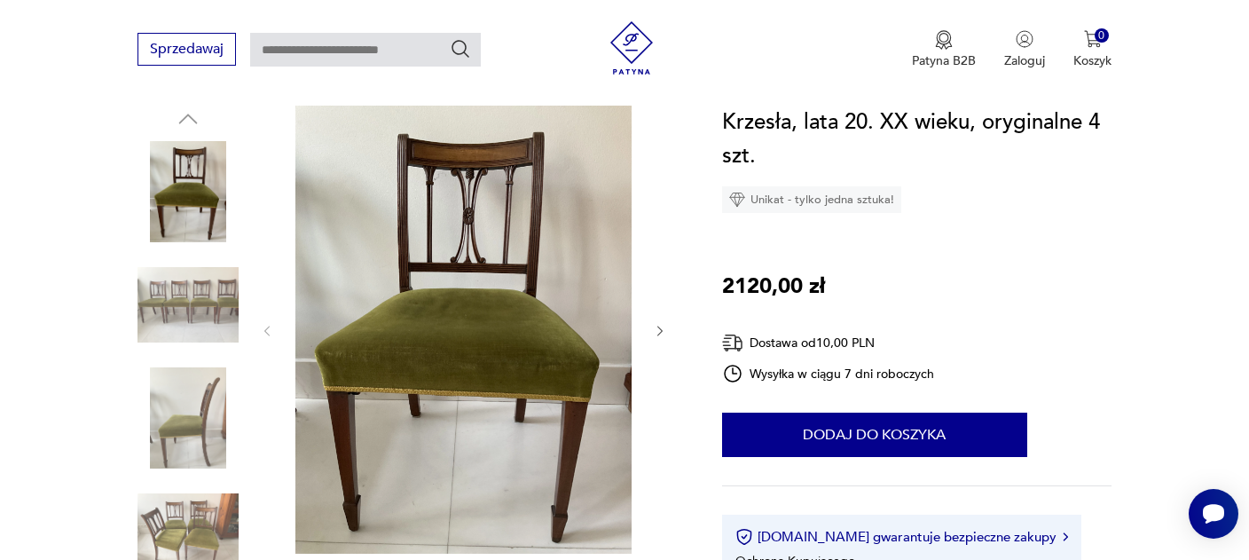
click at [235, 316] on img at bounding box center [187, 305] width 101 height 101
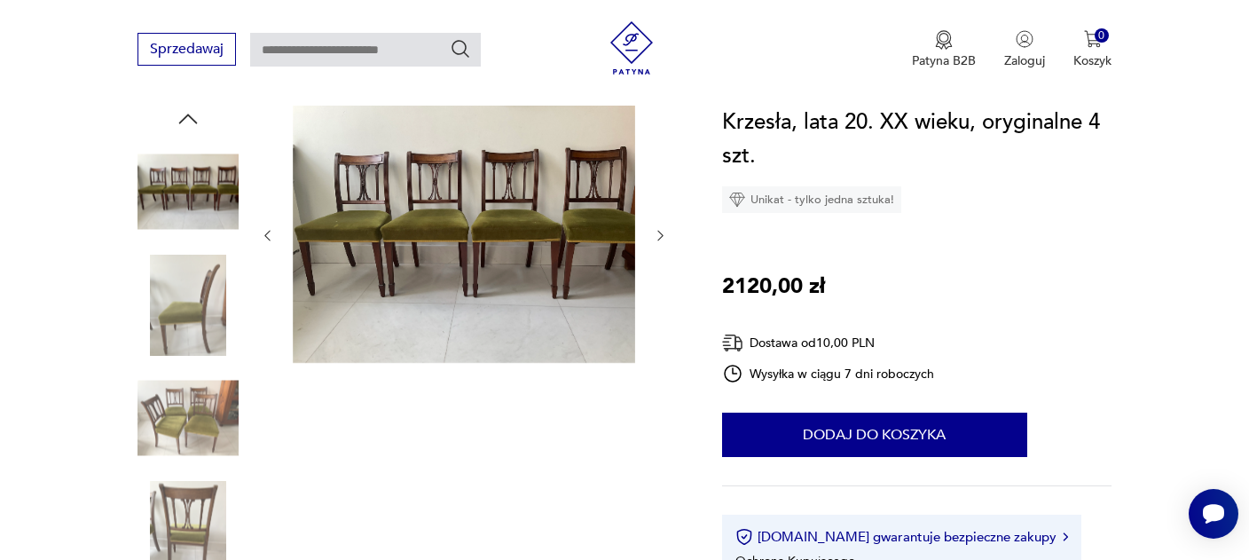
click at [190, 389] on img at bounding box center [187, 417] width 101 height 101
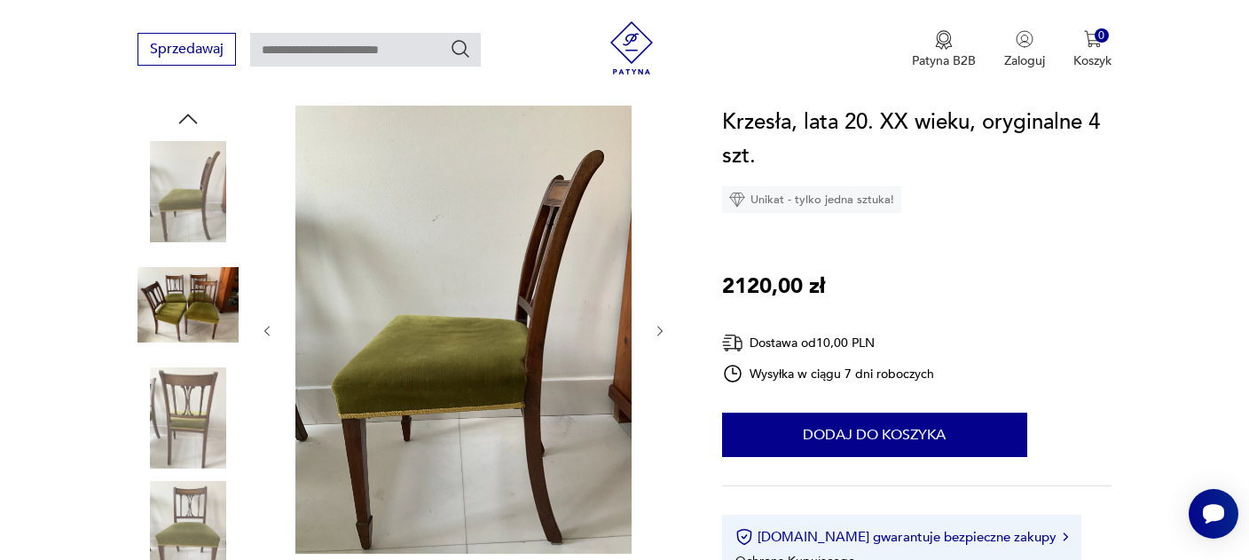
click at [182, 411] on img at bounding box center [187, 417] width 101 height 101
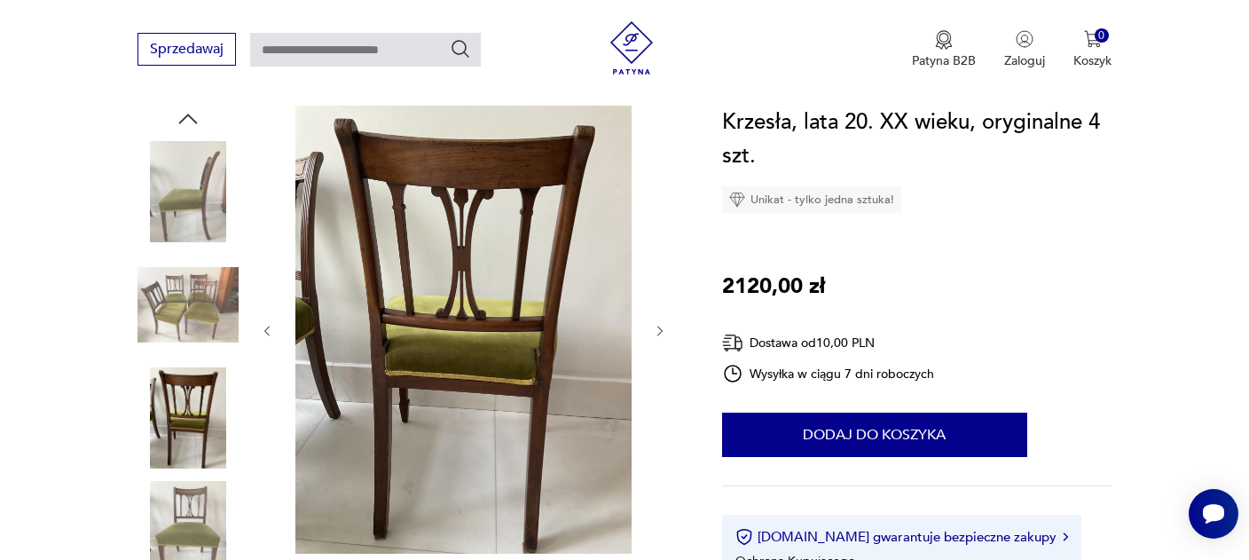
click at [196, 493] on img at bounding box center [187, 531] width 101 height 101
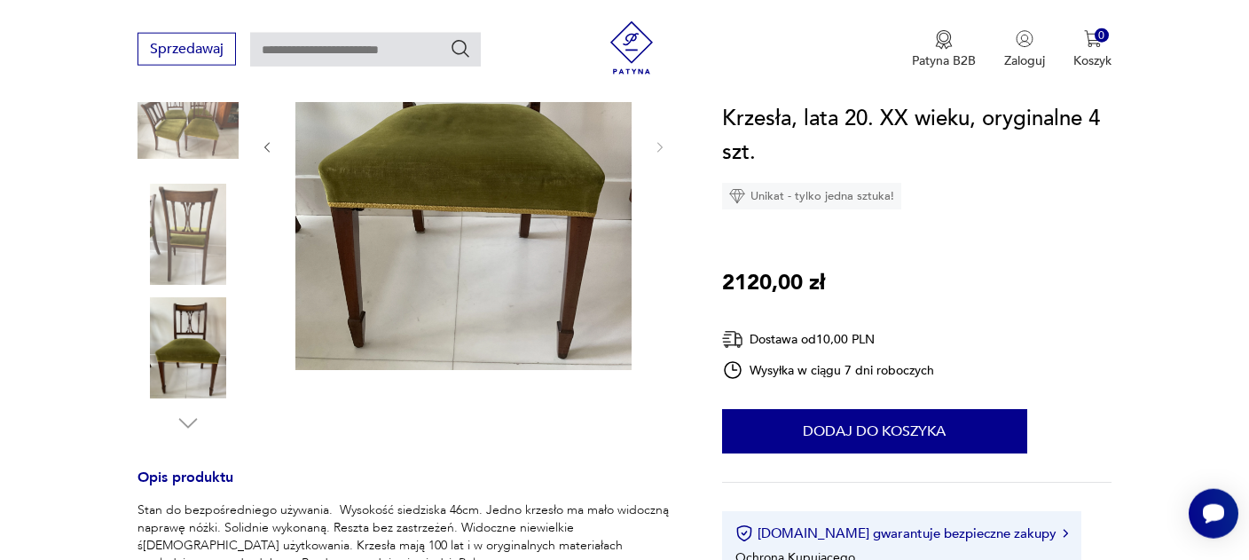
scroll to position [374, 0]
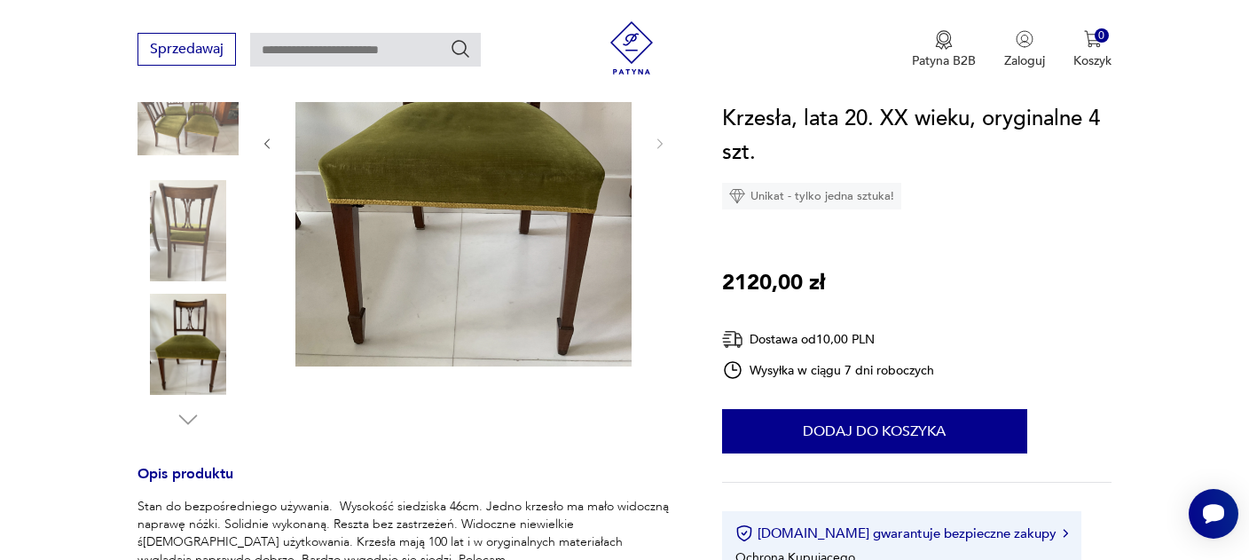
click at [487, 257] on img at bounding box center [464, 142] width 342 height 448
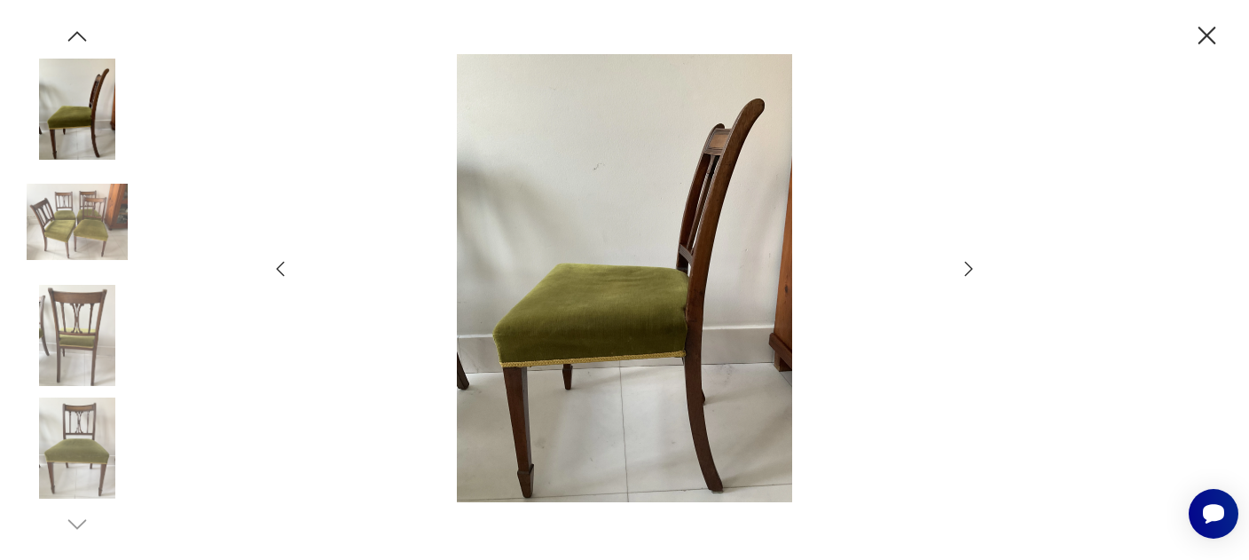
click at [959, 263] on icon "button" at bounding box center [968, 268] width 21 height 21
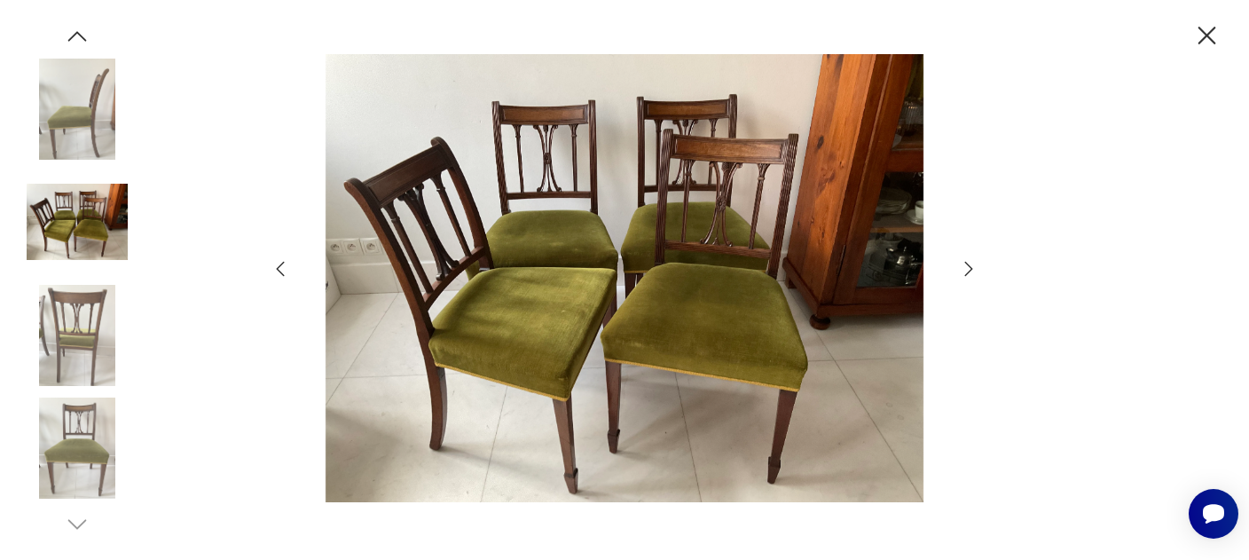
click at [959, 263] on icon "button" at bounding box center [968, 268] width 21 height 21
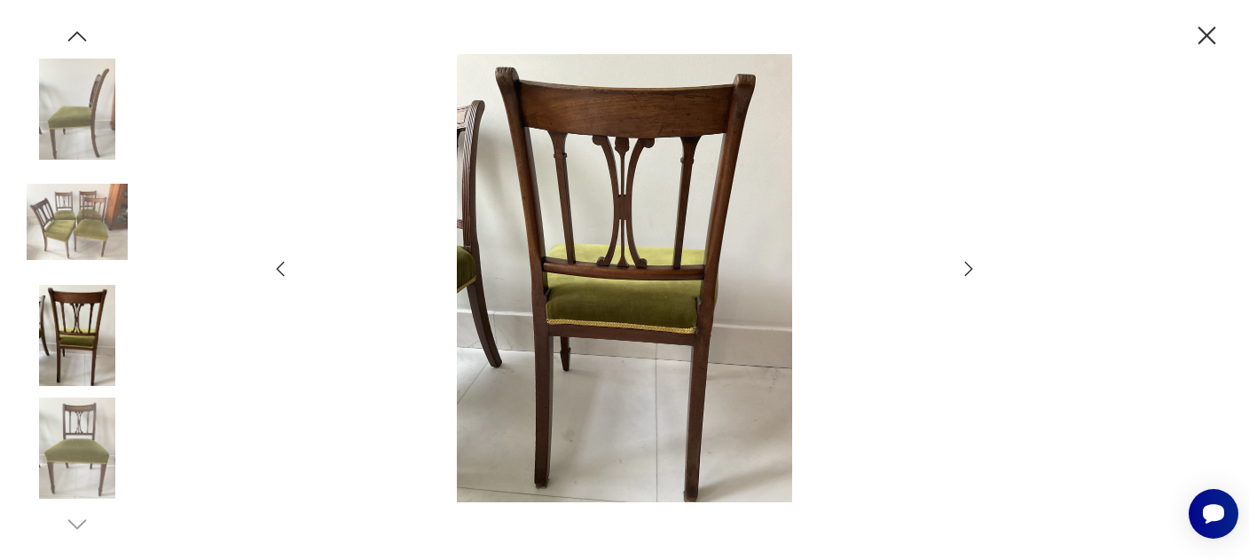
click at [959, 263] on icon "button" at bounding box center [968, 268] width 21 height 21
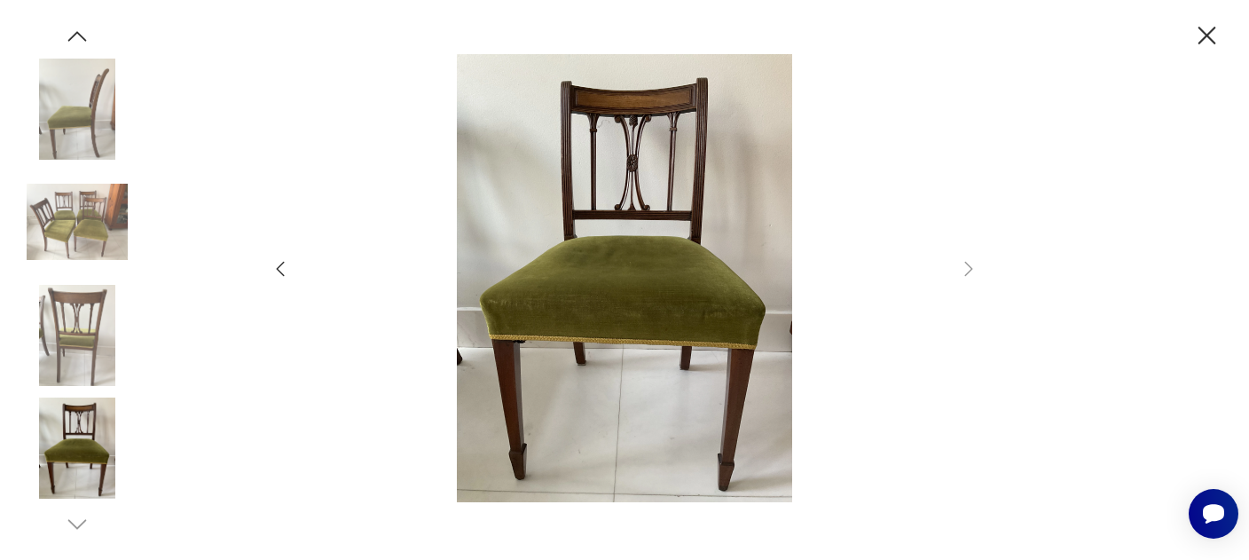
click at [1203, 32] on icon "button" at bounding box center [1207, 36] width 18 height 18
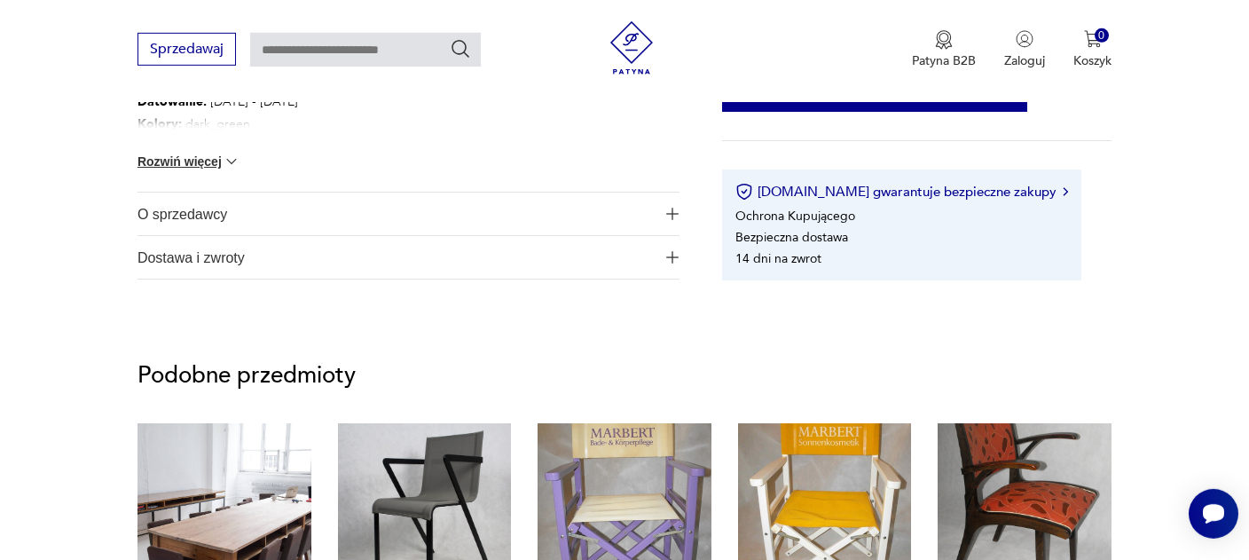
scroll to position [1124, 0]
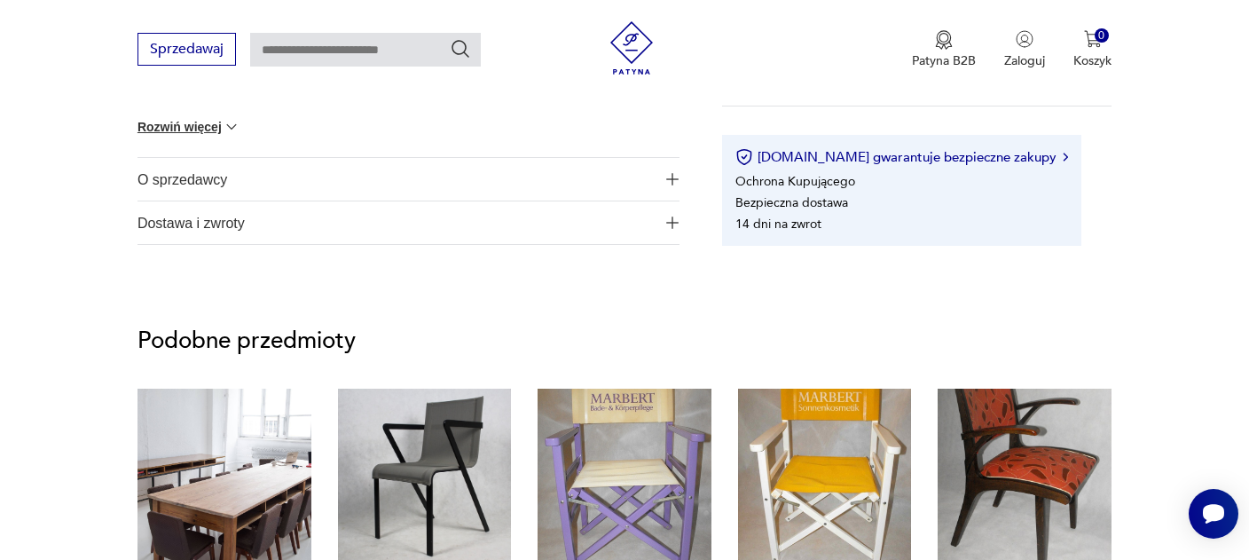
click at [188, 170] on span "O sprzedawcy" at bounding box center [395, 179] width 517 height 43
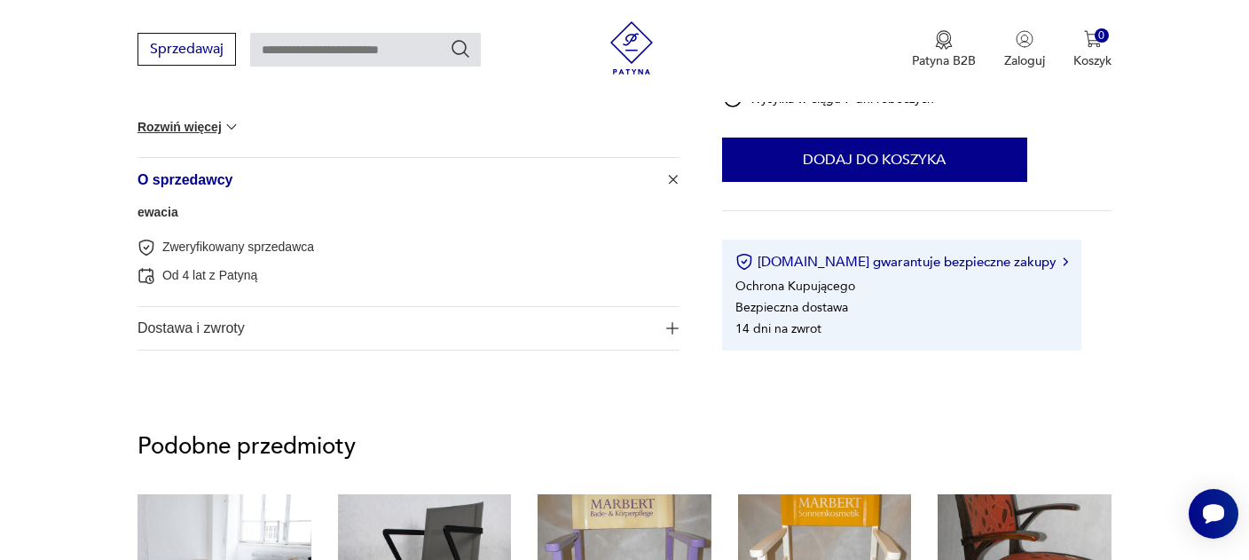
click at [193, 324] on span "Dostawa i zwroty" at bounding box center [395, 328] width 517 height 43
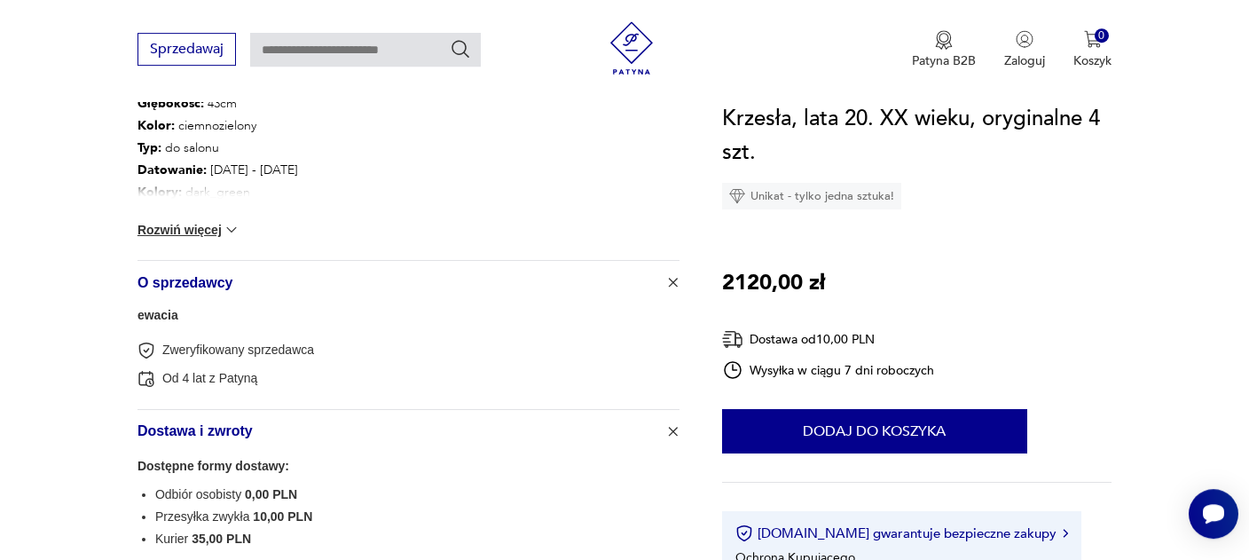
scroll to position [1030, 0]
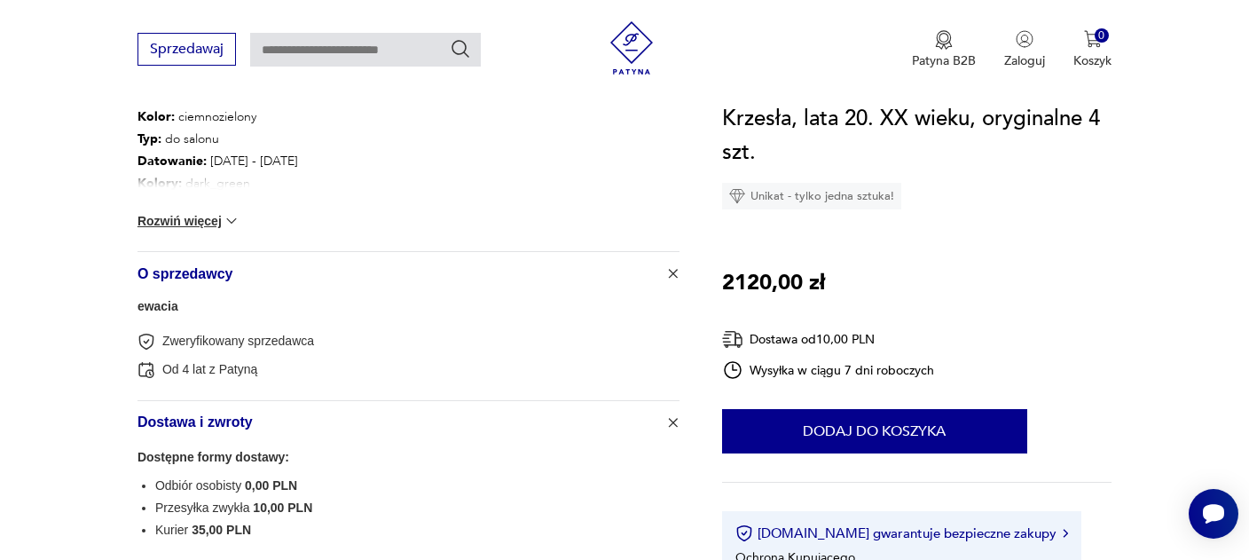
click at [152, 309] on link "ewacia" at bounding box center [157, 306] width 41 height 14
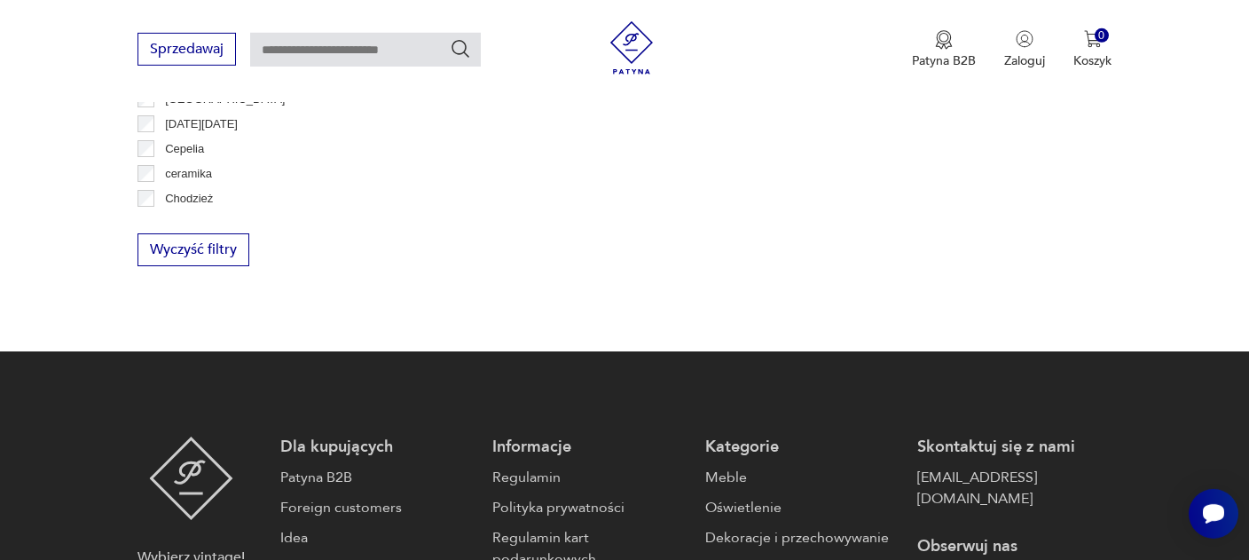
scroll to position [1019, 0]
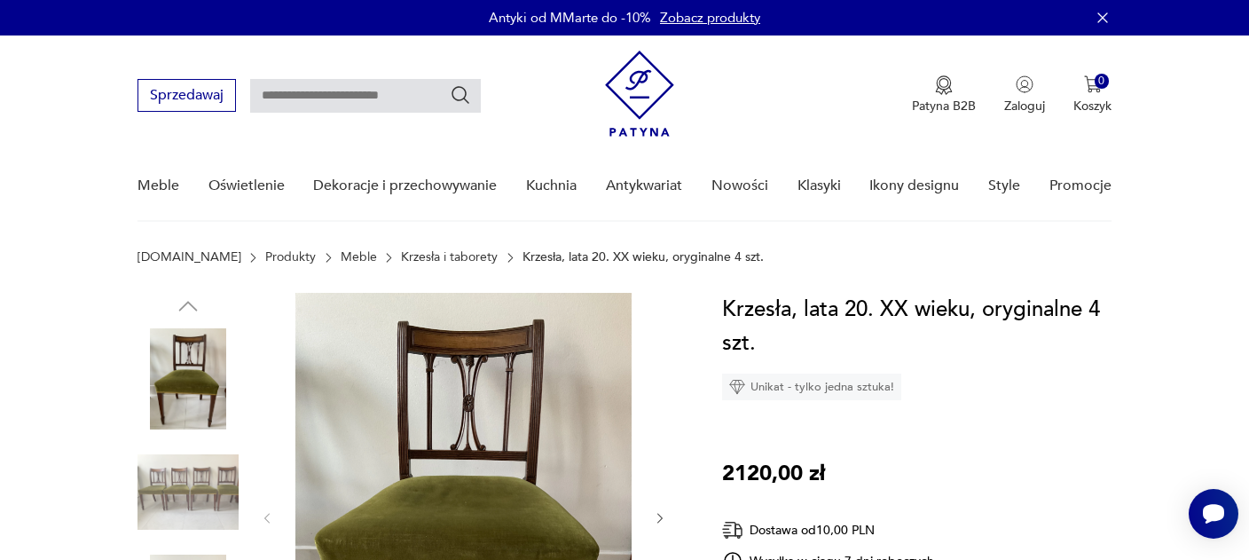
scroll to position [93, 0]
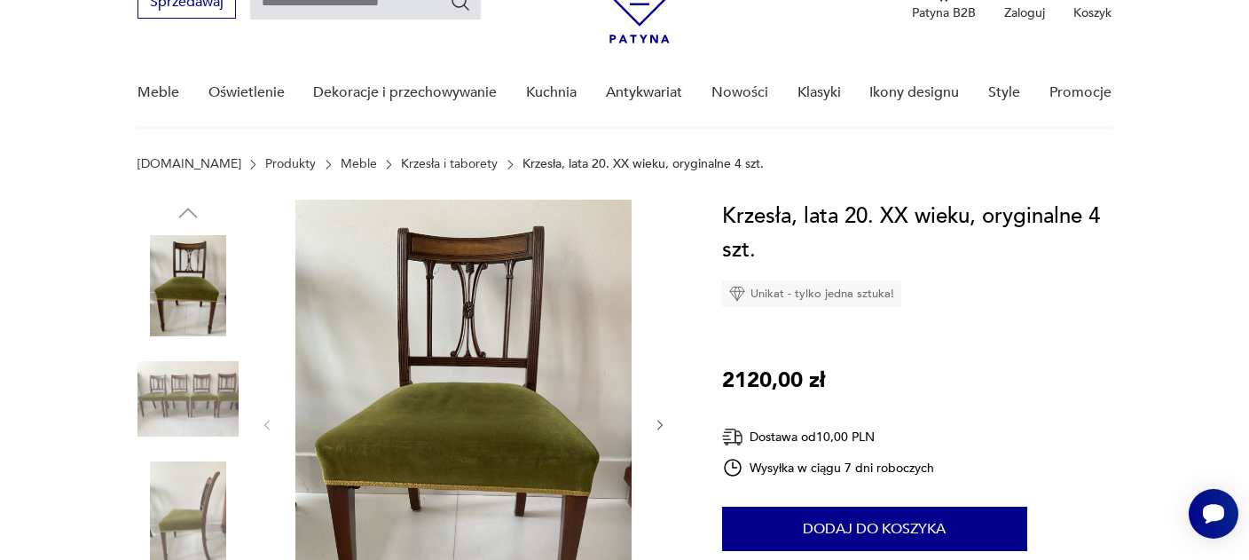
click at [485, 423] on img at bounding box center [464, 424] width 342 height 448
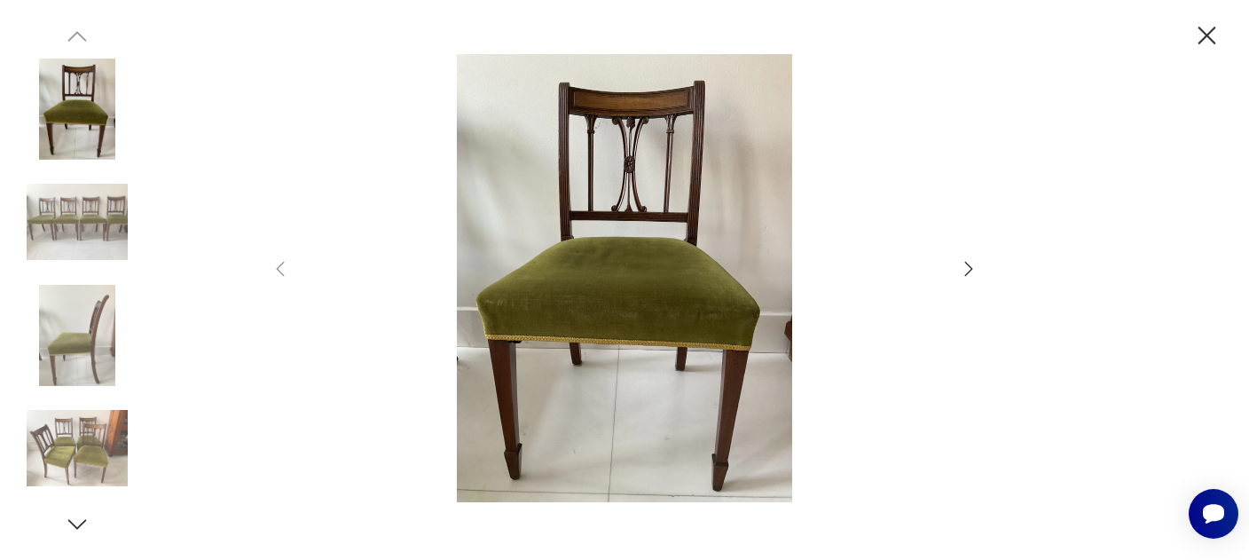
click at [959, 264] on icon "button" at bounding box center [968, 268] width 21 height 21
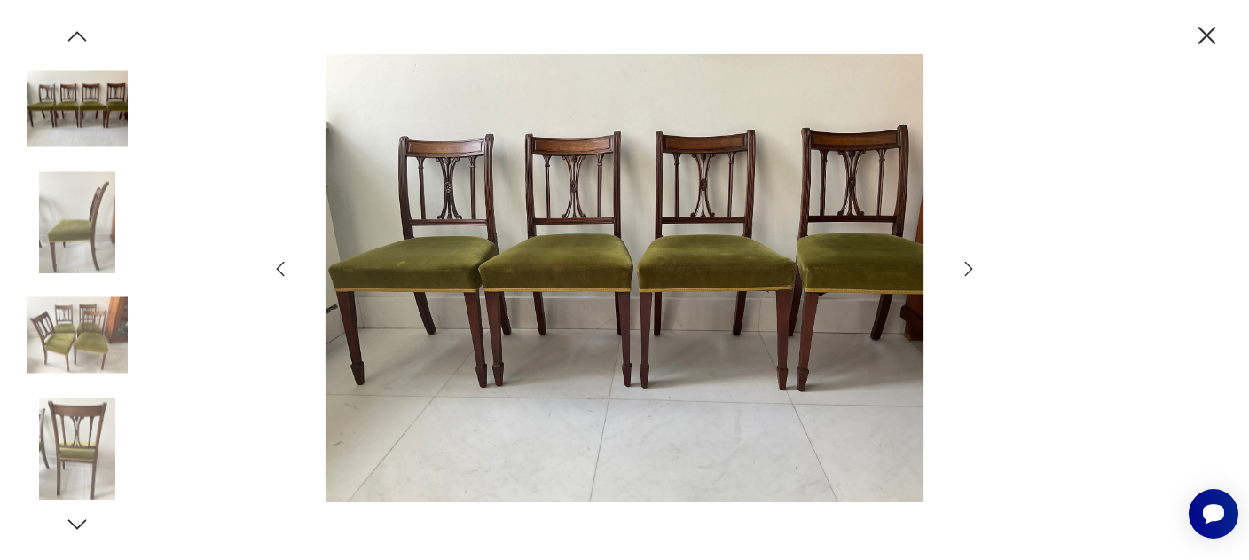
click at [959, 264] on icon "button" at bounding box center [968, 268] width 21 height 21
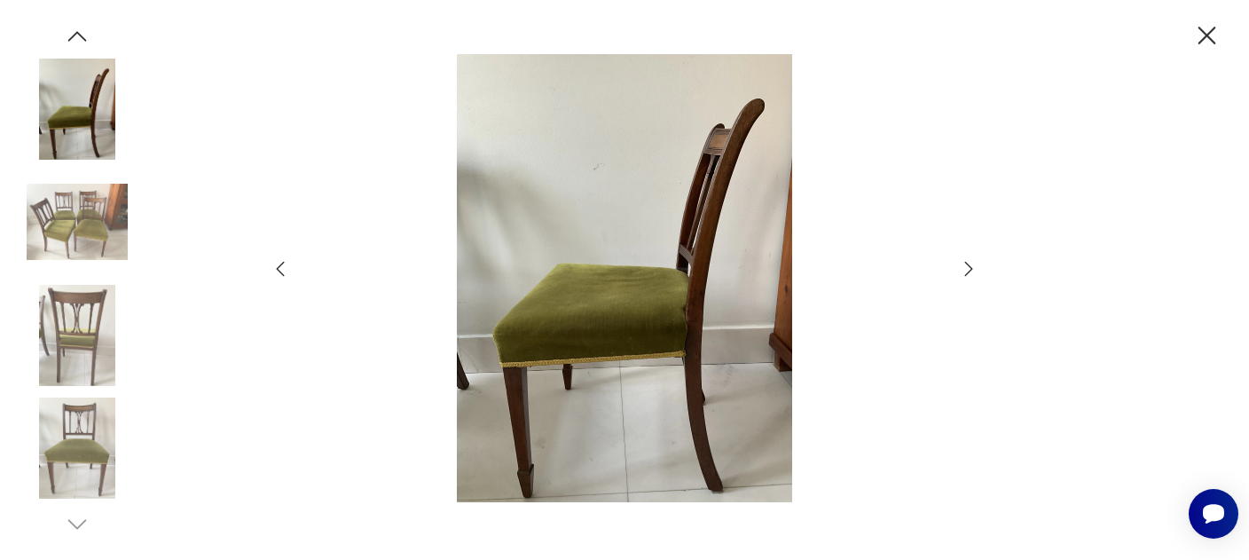
click at [959, 264] on icon "button" at bounding box center [968, 268] width 21 height 21
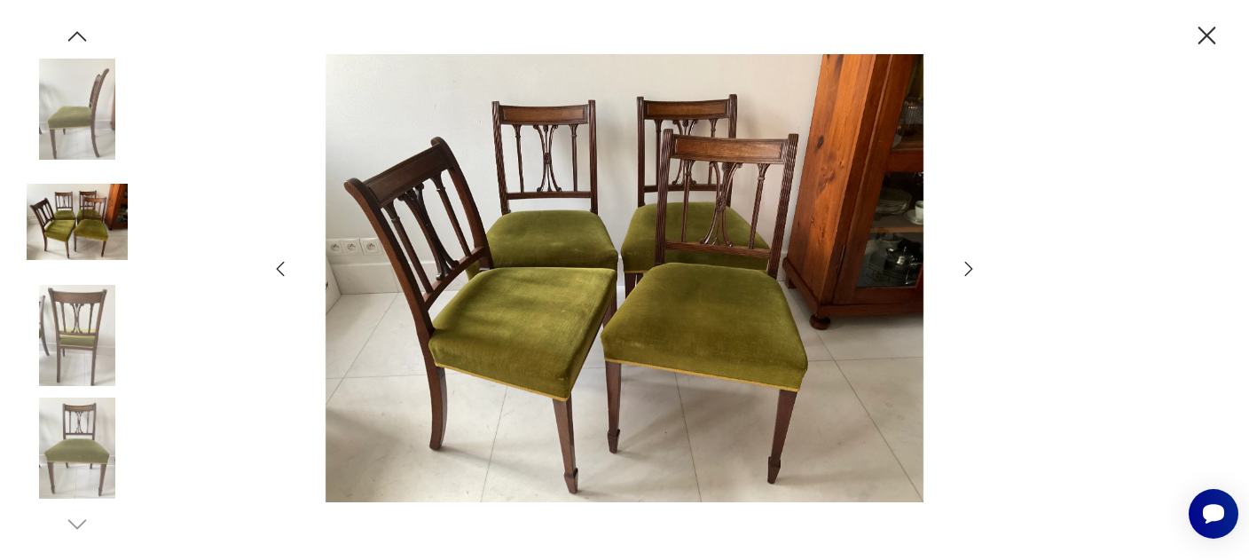
click at [959, 264] on icon "button" at bounding box center [968, 268] width 21 height 21
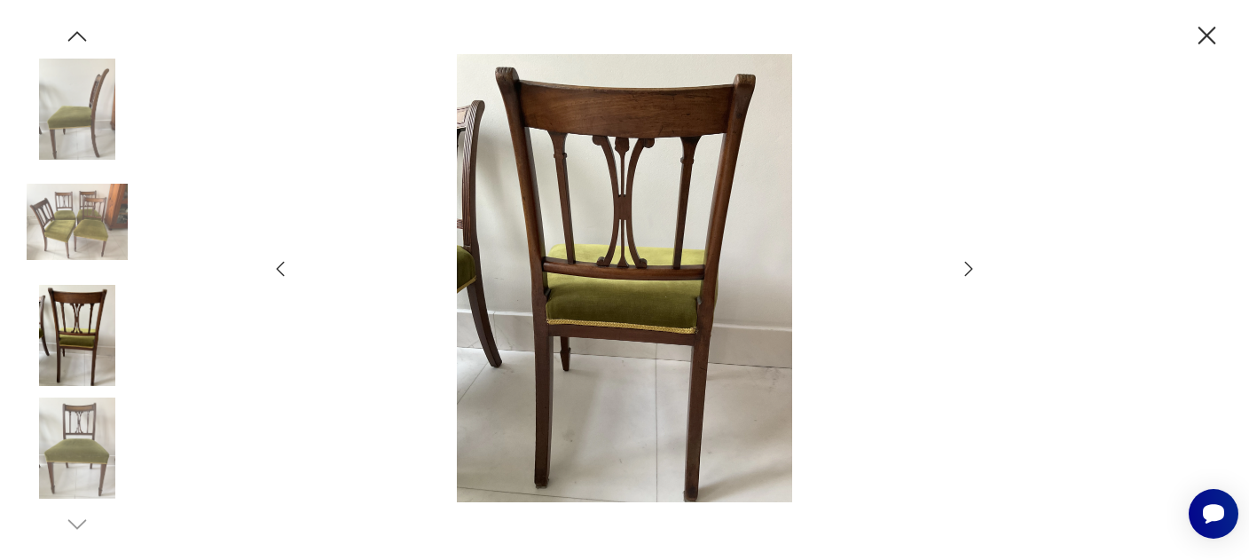
click at [959, 264] on icon "button" at bounding box center [968, 268] width 21 height 21
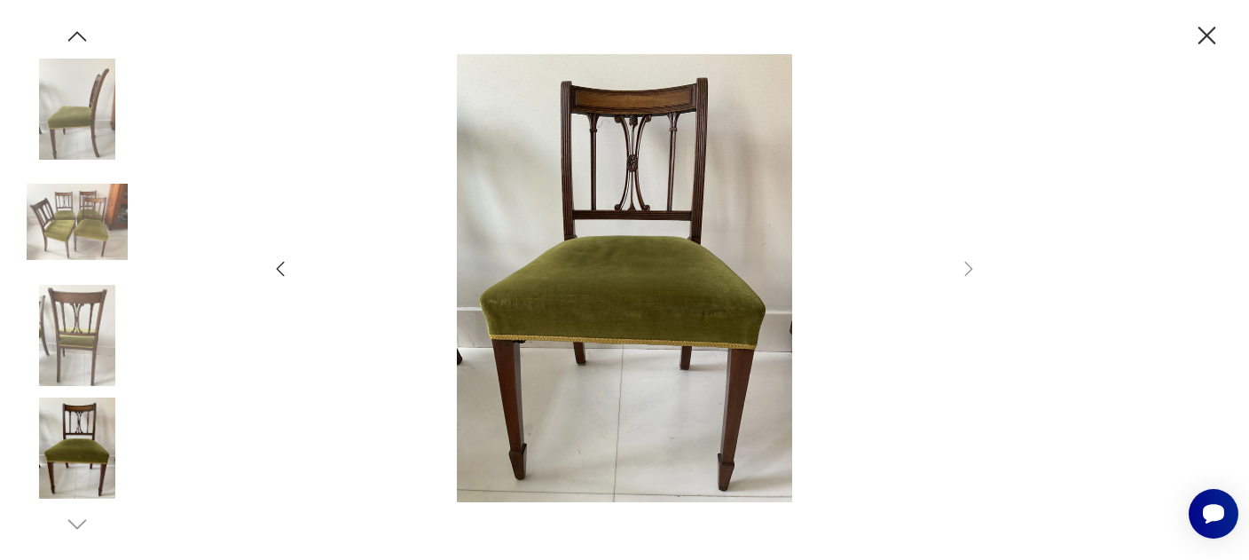
click at [1198, 38] on icon "button" at bounding box center [1206, 35] width 31 height 31
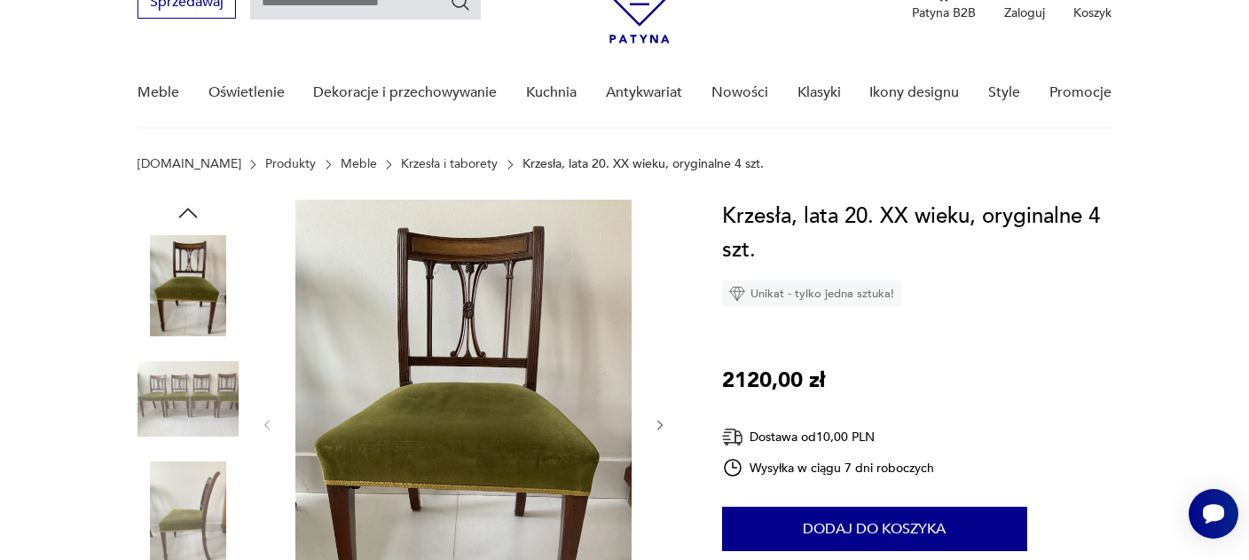
click at [469, 374] on img at bounding box center [464, 424] width 342 height 448
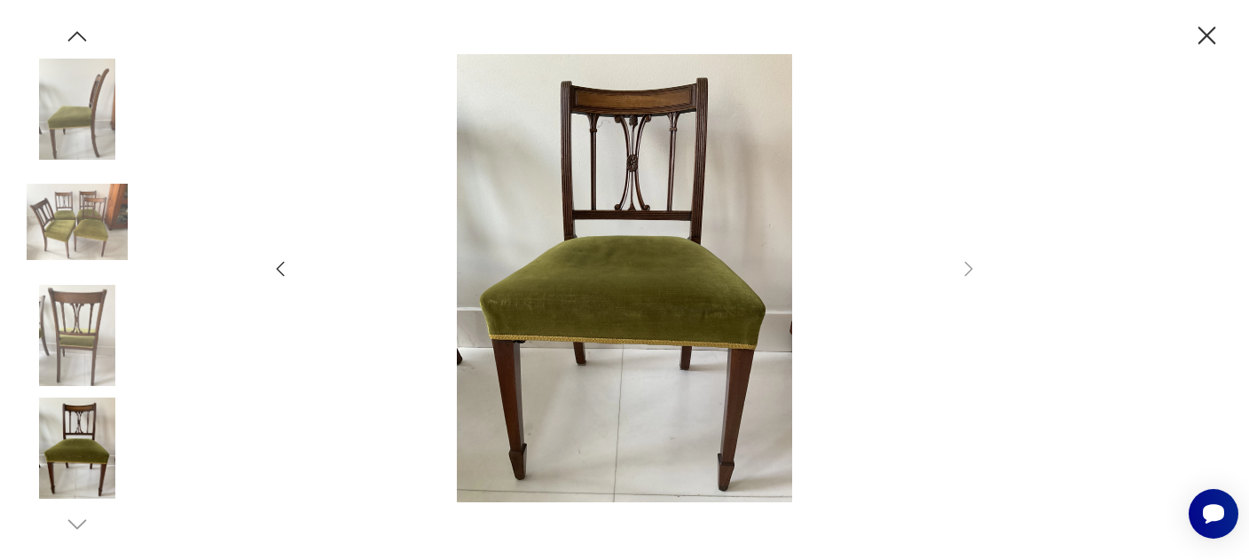
click at [72, 335] on img at bounding box center [77, 335] width 101 height 101
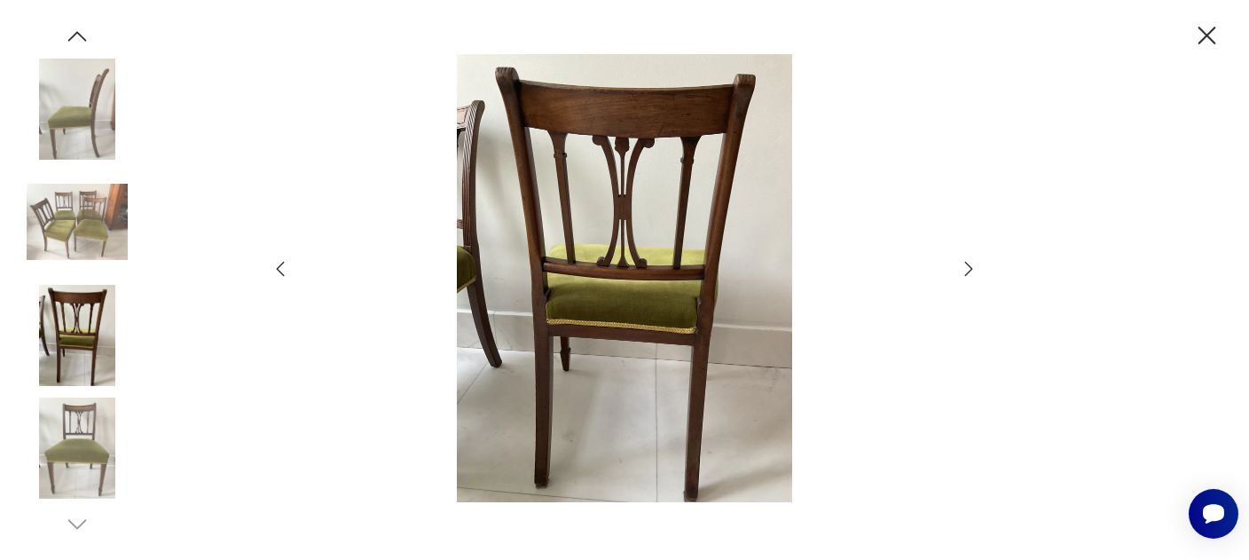
click at [1199, 38] on icon "button" at bounding box center [1206, 35] width 31 height 31
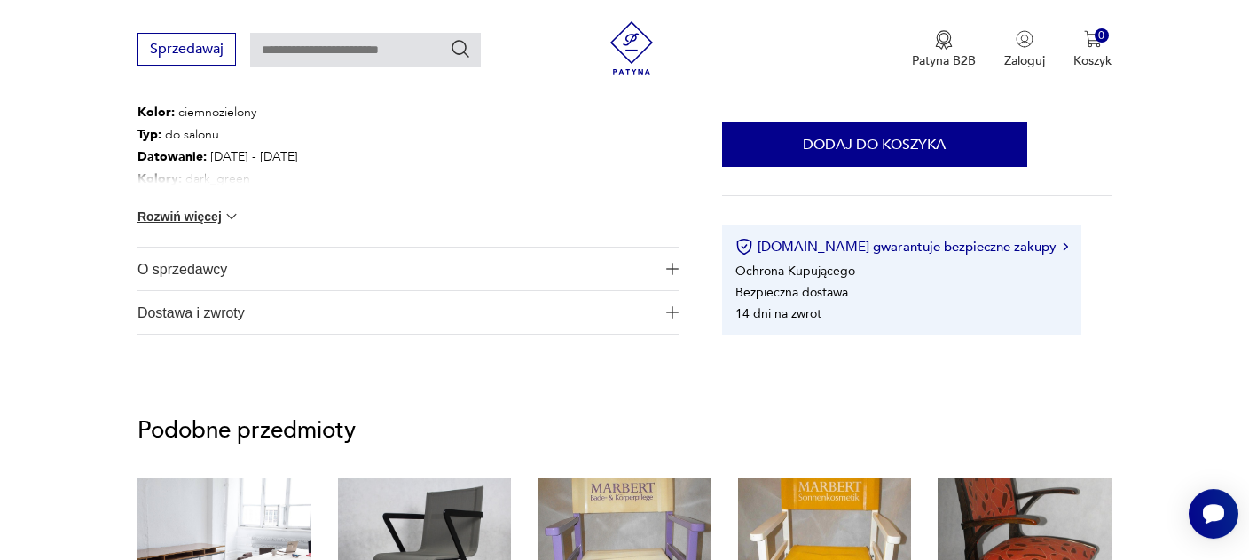
scroll to position [1030, 0]
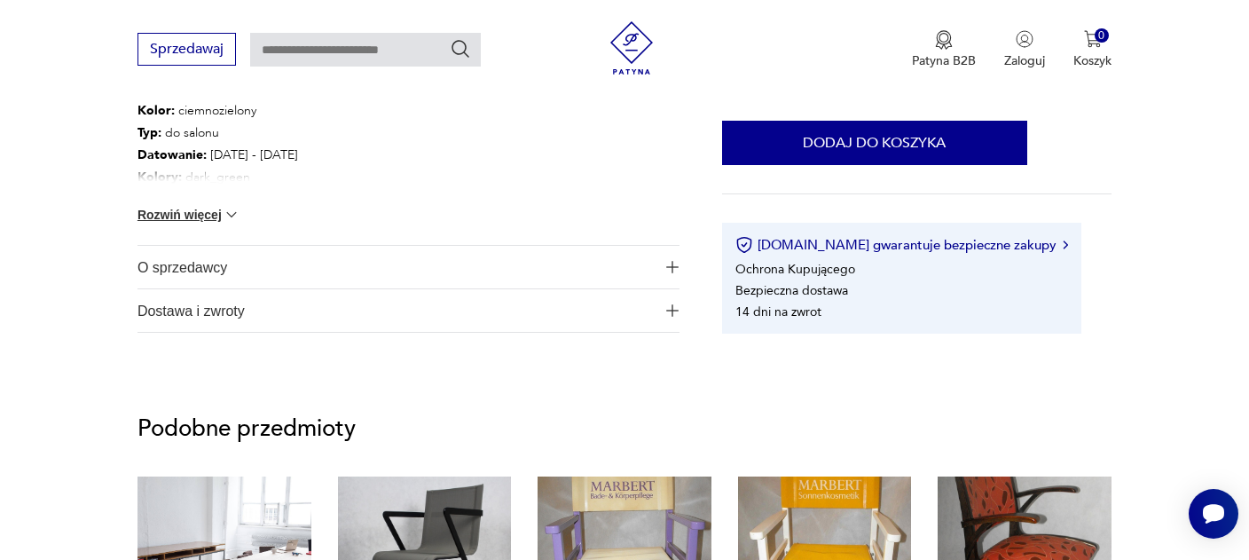
click at [156, 267] on span "O sprzedawcy" at bounding box center [395, 267] width 517 height 43
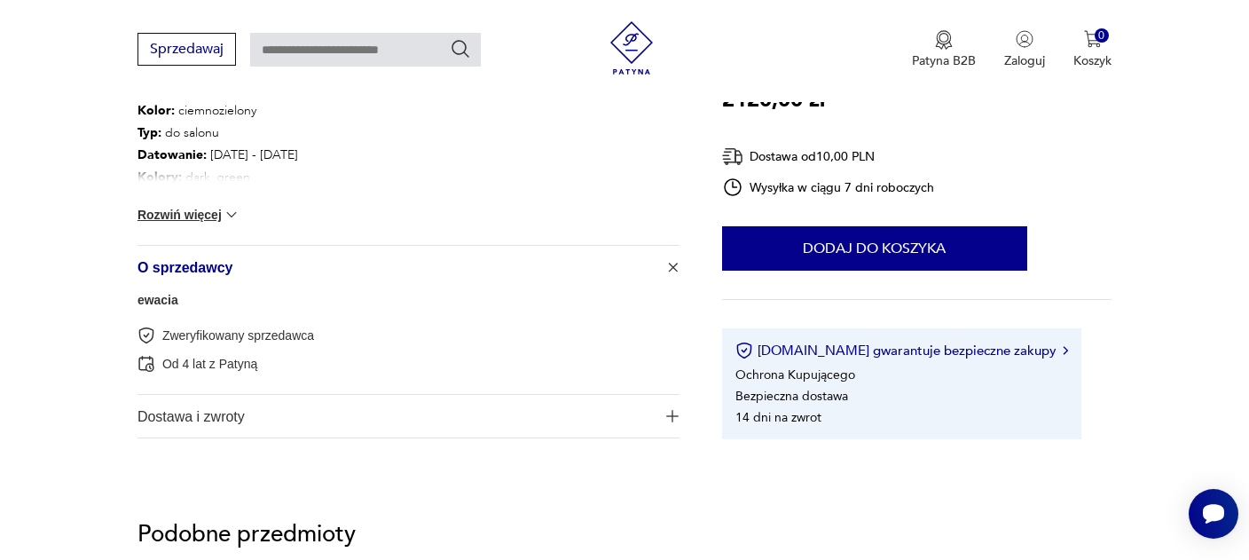
click at [159, 297] on link "ewacia" at bounding box center [157, 300] width 41 height 14
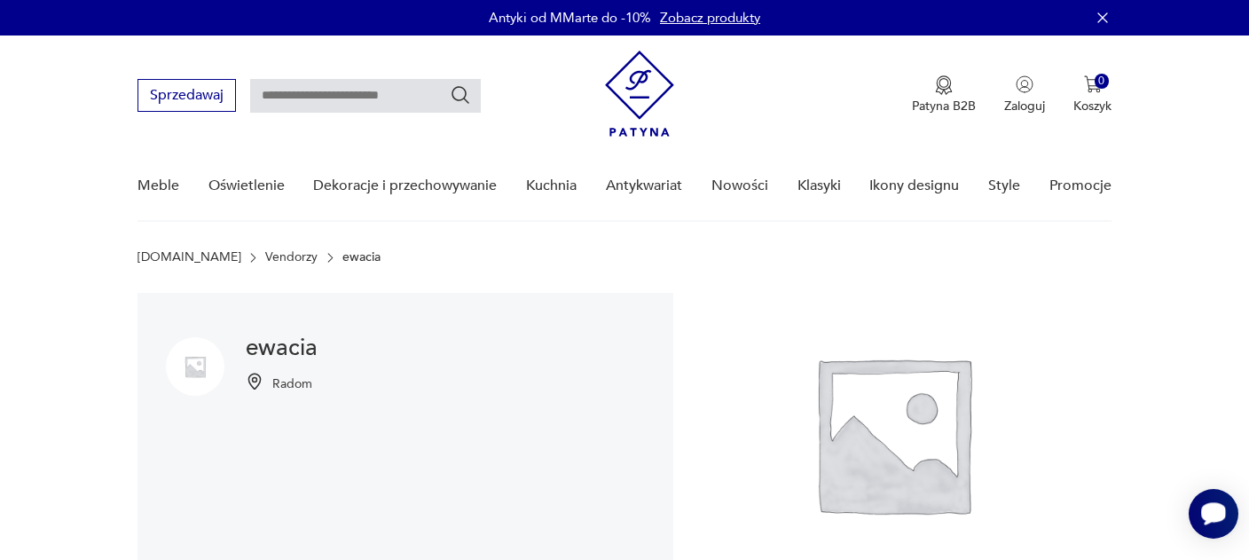
click at [1199, 512] on div "Otwórz czat Smartsupp" at bounding box center [1213, 514] width 50 height 50
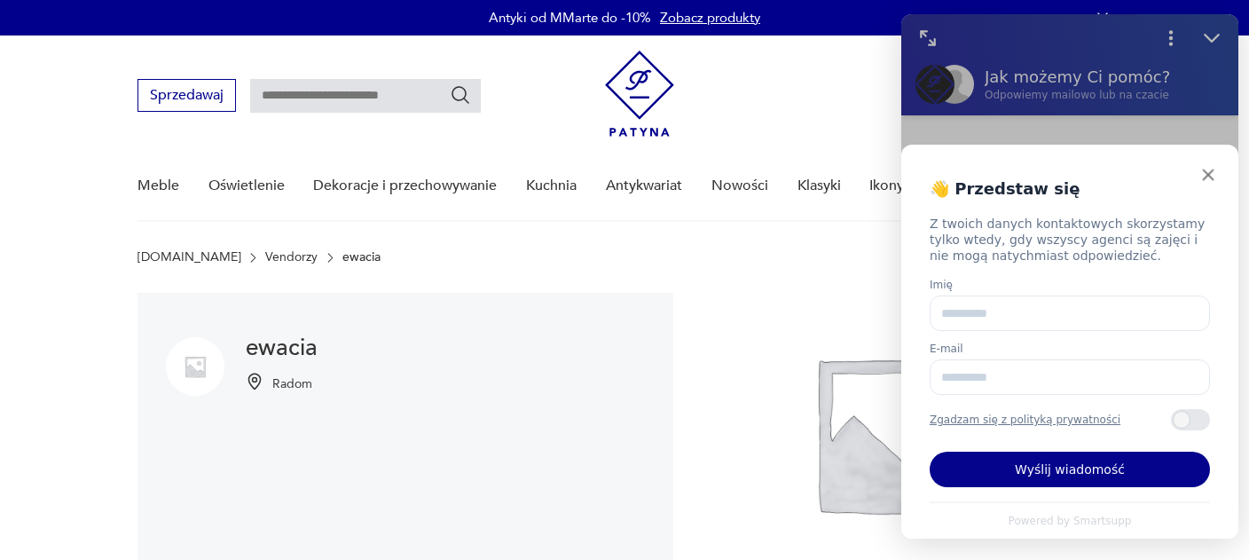
type textarea "**********"
click at [1042, 312] on input "Imię" at bounding box center [1069, 312] width 280 height 35
type input "*********"
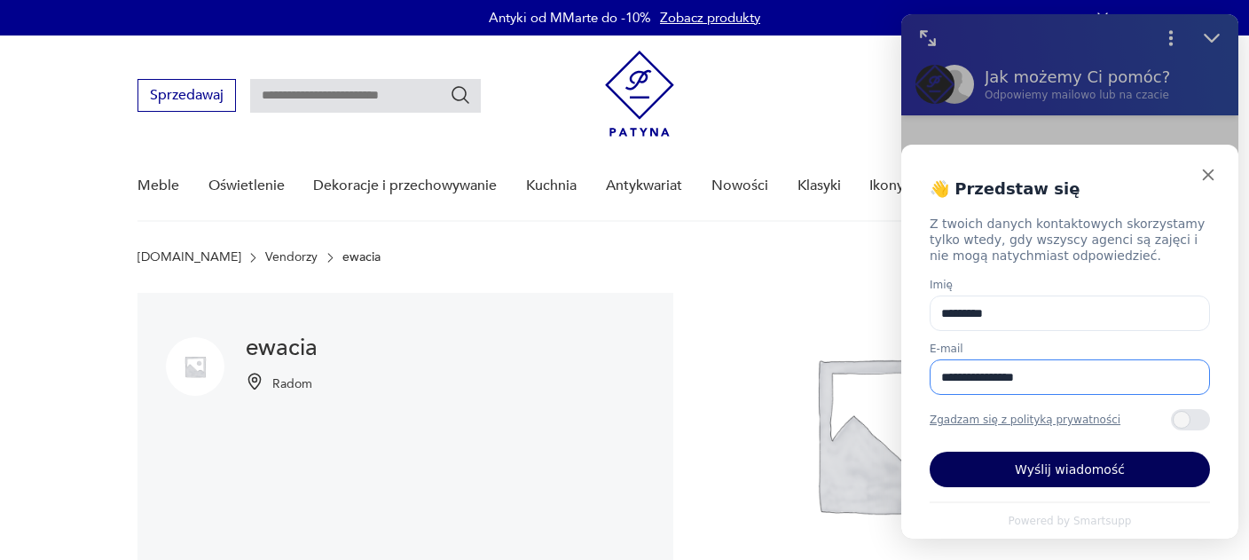
type input "**********"
click at [1077, 468] on button "Wyślij wiadomość" at bounding box center [1069, 468] width 280 height 35
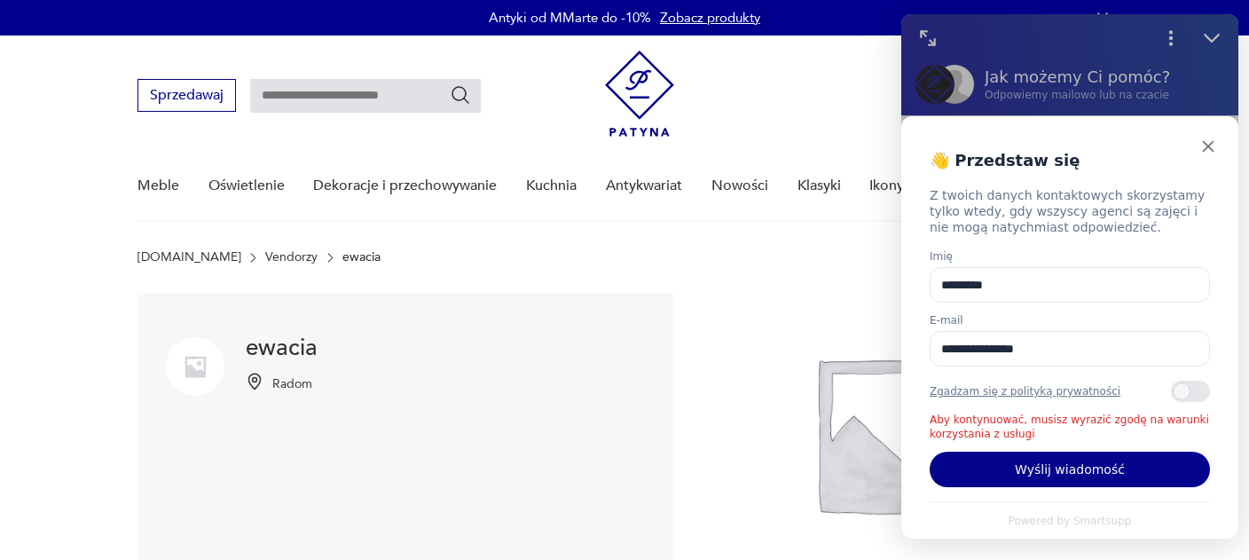
click at [1196, 391] on div "Zawartość szuflady" at bounding box center [1190, 390] width 39 height 21
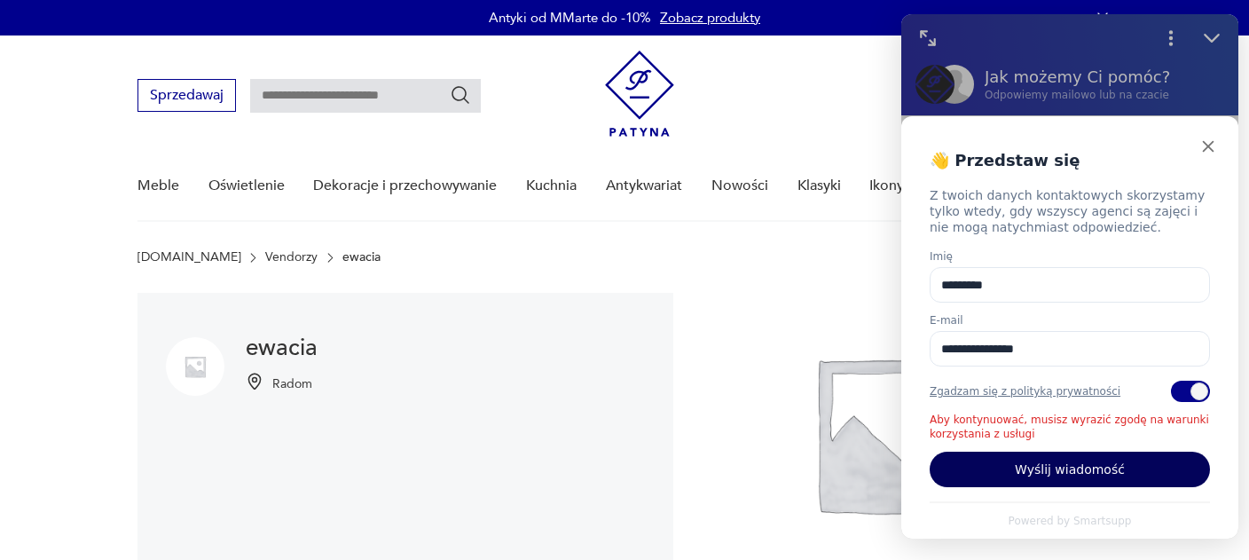
click at [1086, 479] on button "Wyślij wiadomość" at bounding box center [1069, 468] width 280 height 35
